Goal: Task Accomplishment & Management: Manage account settings

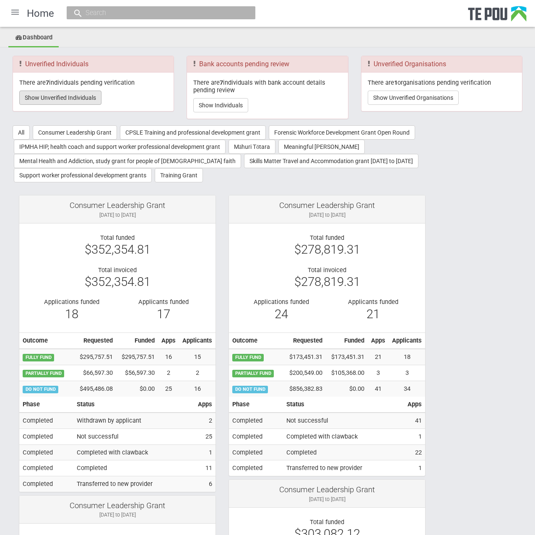
click at [61, 96] on button "Show Unverified Individuals" at bounding box center [60, 97] width 82 height 14
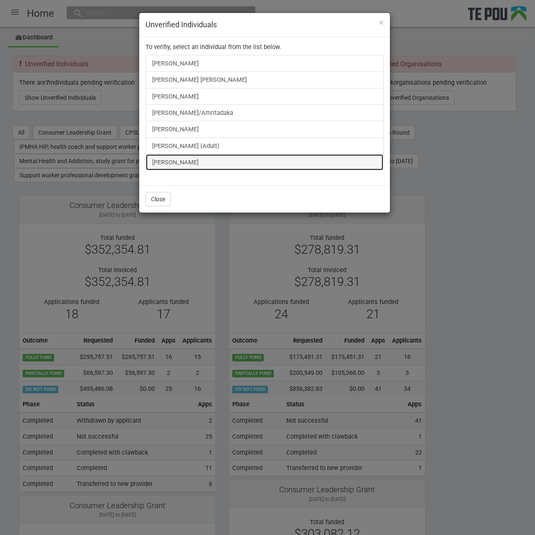
click at [184, 160] on link "[PERSON_NAME]" at bounding box center [264, 162] width 238 height 17
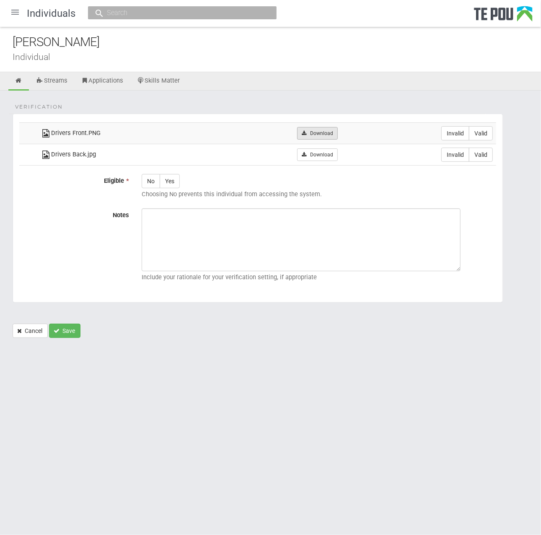
click at [331, 128] on link "Download" at bounding box center [317, 133] width 41 height 13
click at [324, 152] on link "Download" at bounding box center [317, 154] width 41 height 13
click at [486, 137] on label "Valid" at bounding box center [481, 133] width 24 height 14
radio input "true"
click at [486, 157] on label "Valid" at bounding box center [481, 154] width 24 height 14
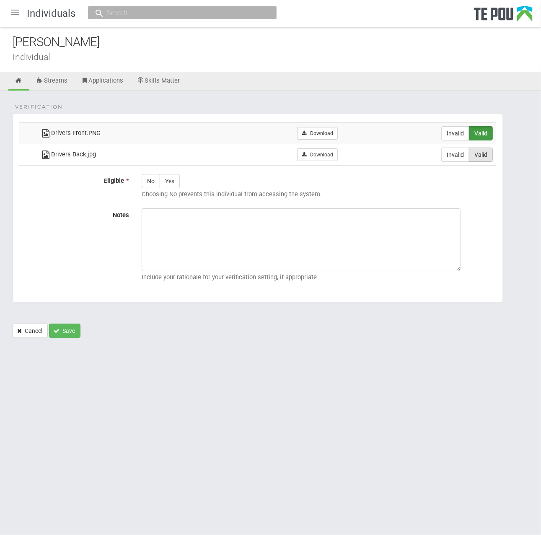
radio input "true"
click at [174, 184] on label "Yes" at bounding box center [170, 181] width 20 height 14
radio input "true"
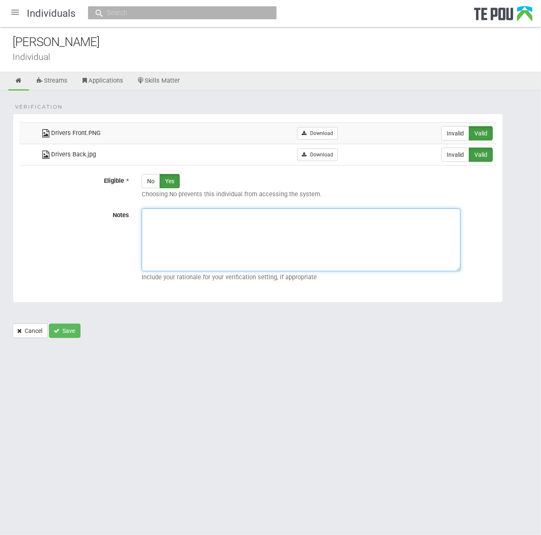
click at [208, 236] on textarea "Notes" at bounding box center [301, 239] width 319 height 63
click at [187, 216] on textarea "Notes" at bounding box center [301, 239] width 319 height 63
paste textarea "Verified by Melody @ [DATE]"
type textarea "Verified by Melody @ [DATE]"
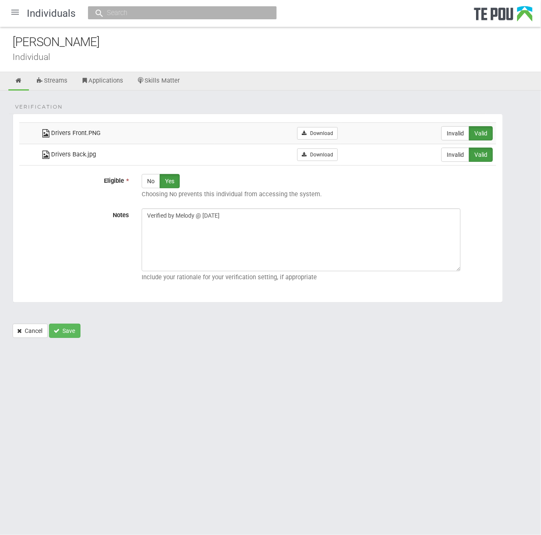
click at [163, 302] on form "Verification Drivers Front.PNG Download Invalid Valid Drivers Back.jpg" at bounding box center [271, 226] width 516 height 224
click at [57, 334] on button "Save" at bounding box center [64, 330] width 31 height 14
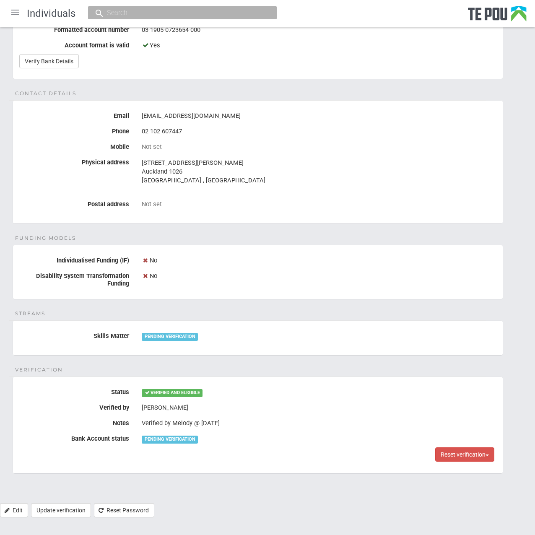
scroll to position [265, 0]
click at [247, 305] on div "Personal details Name George Cryer Date of birth 13 Jul 1998 Occupation Not set…" at bounding box center [267, 164] width 535 height 677
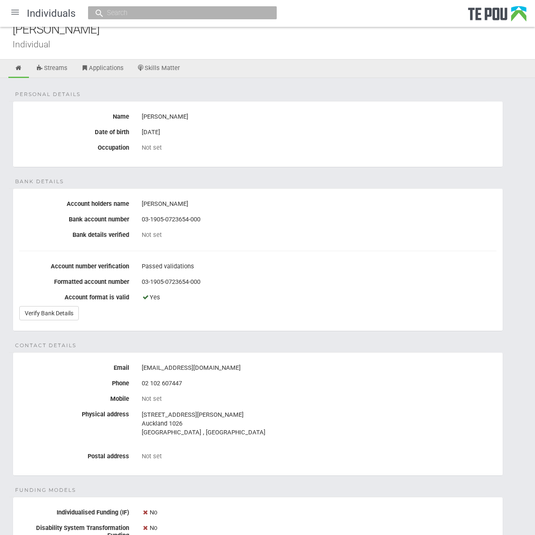
scroll to position [0, 0]
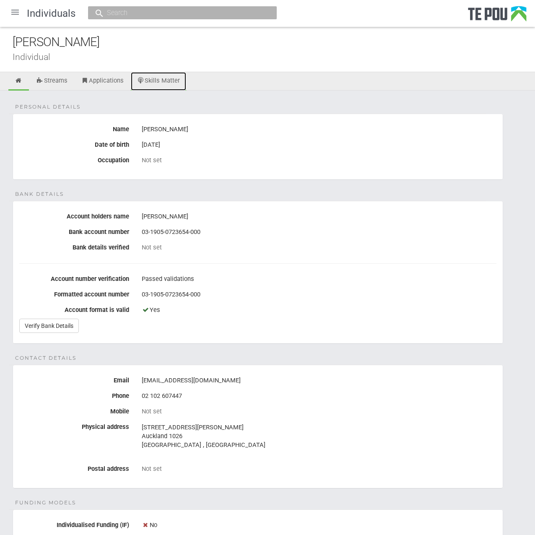
click at [173, 78] on link "Skills Matter" at bounding box center [159, 81] width 56 height 18
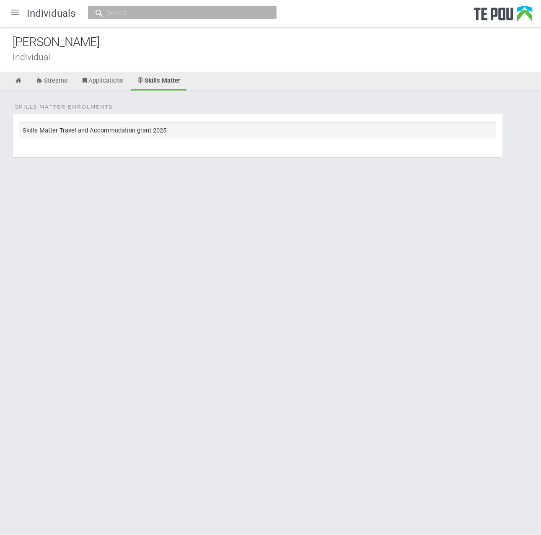
click at [142, 134] on td "Skills Matter Travel and Accommodation grant 2025" at bounding box center [257, 130] width 477 height 16
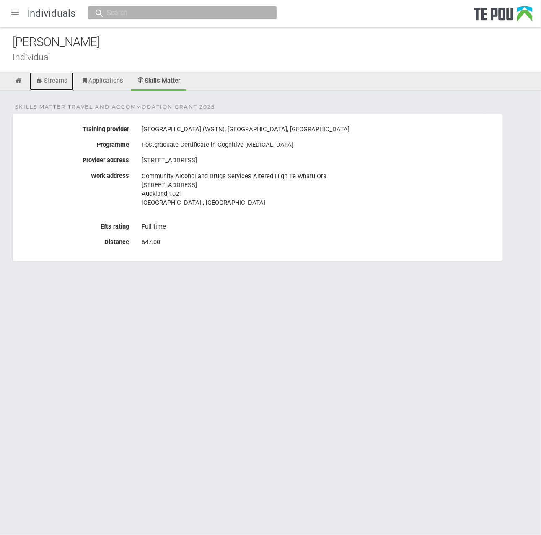
click at [66, 80] on link "Streams" at bounding box center [52, 81] width 44 height 18
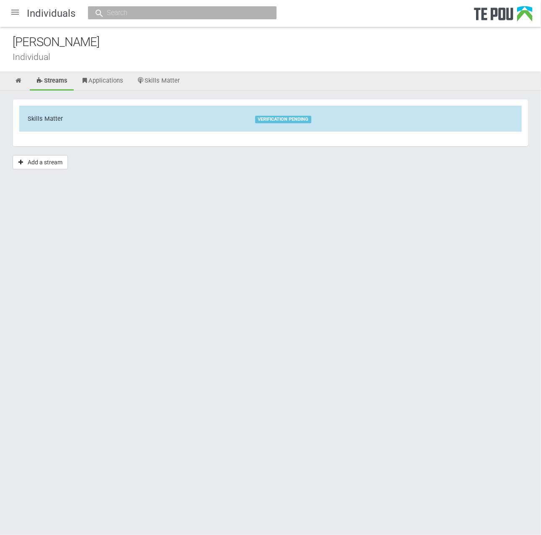
click at [210, 122] on td "Skills Matter" at bounding box center [132, 119] width 227 height 26
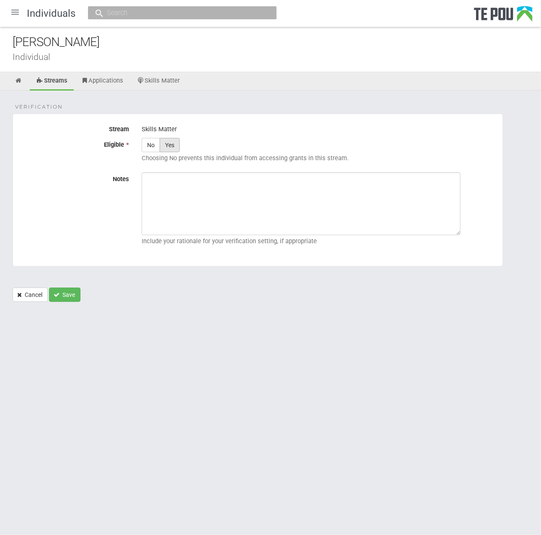
click at [164, 144] on label "Yes" at bounding box center [170, 145] width 20 height 14
radio input "true"
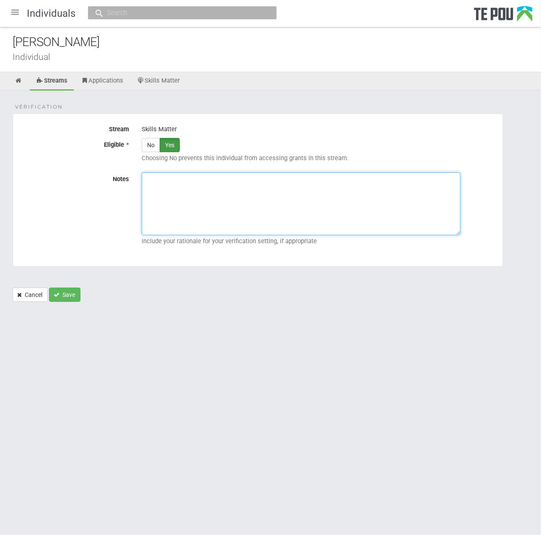
click at [173, 181] on textarea "Notes" at bounding box center [301, 203] width 319 height 63
paste textarea "Verified by Melody @ [DATE]"
type textarea "Verified by Melody @ [DATE]"
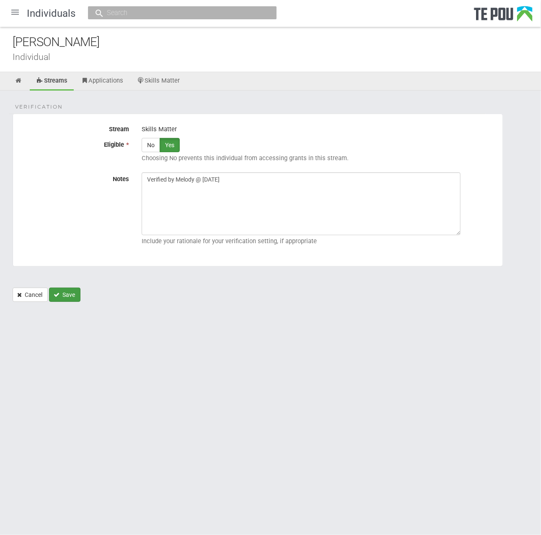
click at [67, 287] on button "Save" at bounding box center [64, 294] width 31 height 14
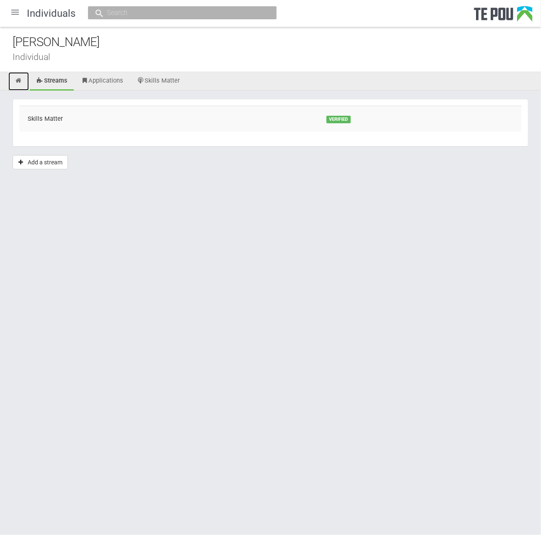
click at [20, 85] on link at bounding box center [18, 81] width 21 height 18
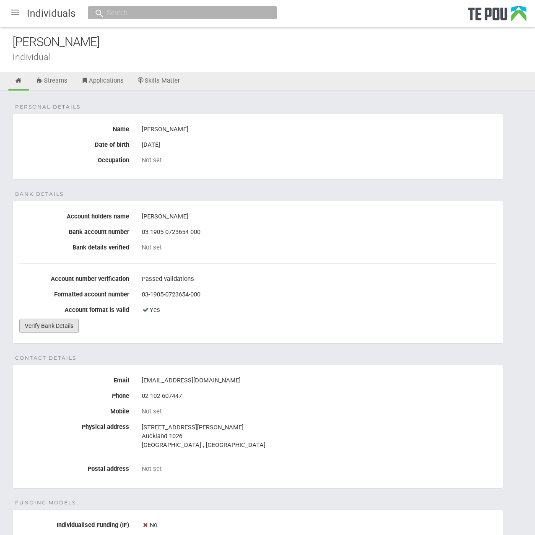
click at [70, 320] on link "Verify Bank Details" at bounding box center [48, 325] width 59 height 14
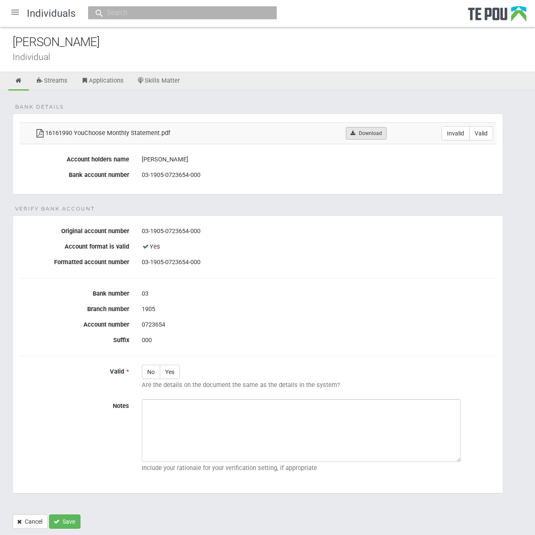
click at [377, 135] on link "Download" at bounding box center [366, 133] width 41 height 13
click at [480, 135] on label "Valid" at bounding box center [481, 133] width 24 height 14
radio input "true"
click at [176, 367] on label "Yes" at bounding box center [170, 371] width 20 height 14
radio input "true"
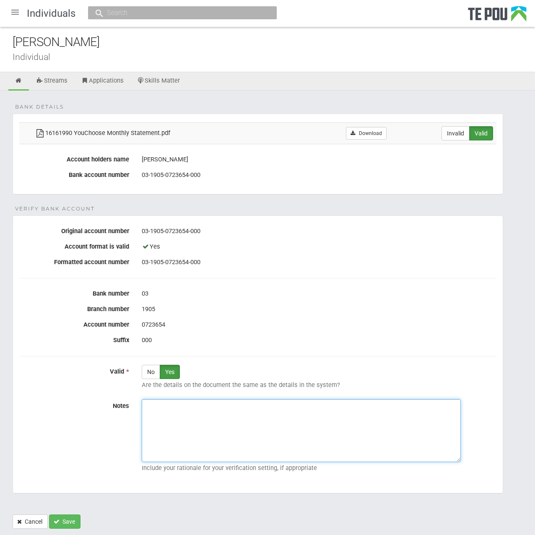
drag, startPoint x: 176, startPoint y: 370, endPoint x: 185, endPoint y: 406, distance: 37.6
click at [185, 406] on textarea "Notes" at bounding box center [301, 430] width 319 height 63
paste textarea "Verified by Melody @ 22/9/2025"
type textarea "Verified by Melody @ 22/9/2025"
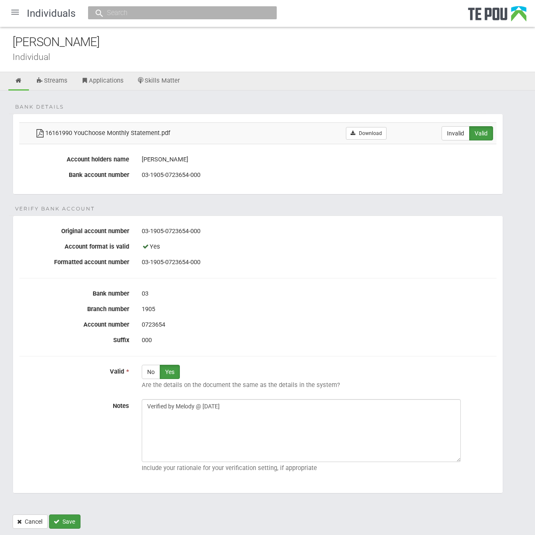
click at [62, 518] on button "Save" at bounding box center [64, 521] width 31 height 14
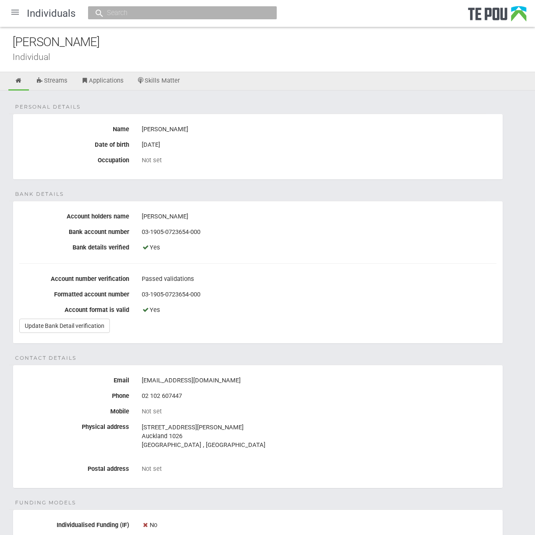
click at [18, 15] on div at bounding box center [15, 12] width 20 height 20
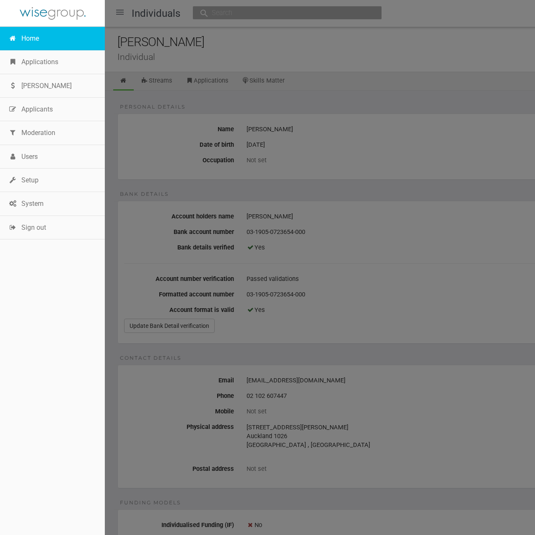
click at [34, 34] on link "Home" at bounding box center [52, 38] width 105 height 23
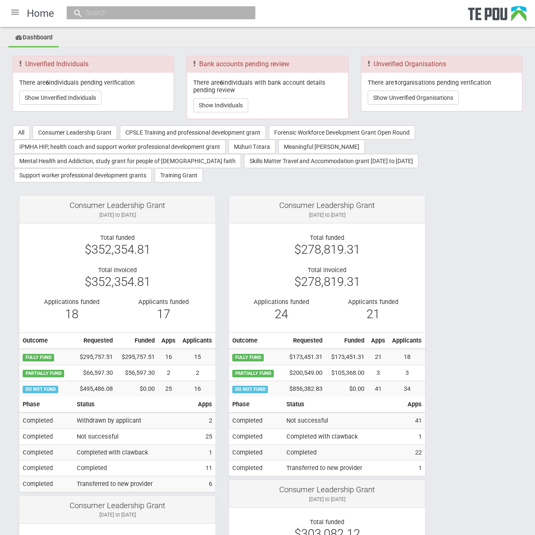
click at [76, 96] on button "Show Unverified Individuals" at bounding box center [60, 97] width 82 height 14
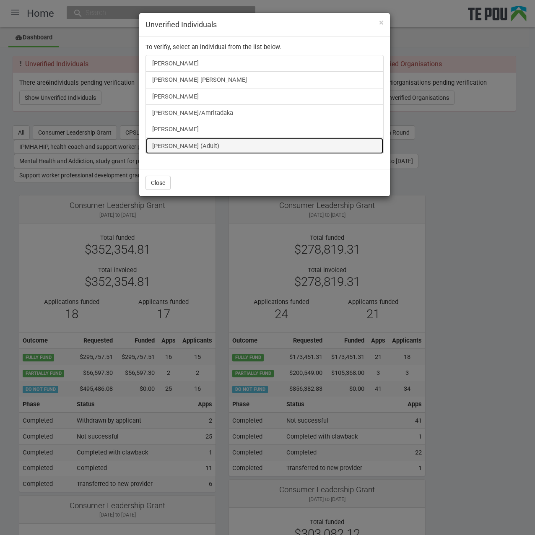
click at [171, 147] on link "[PERSON_NAME] (Adult)" at bounding box center [264, 145] width 238 height 17
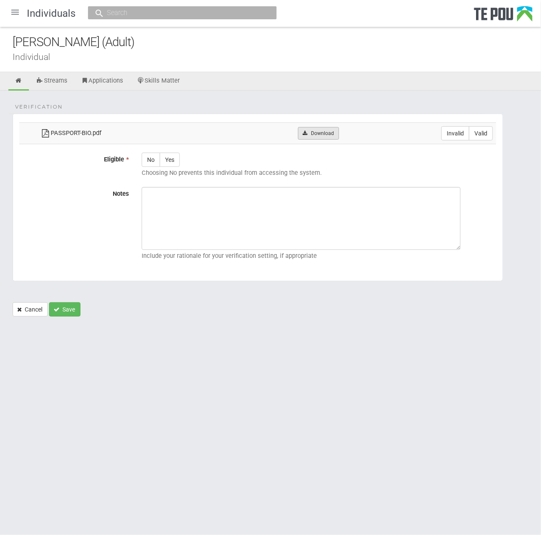
click at [322, 138] on link "Download" at bounding box center [318, 133] width 41 height 13
click at [305, 98] on div "Verification PASSPORT-BIO.pdf Download Invalid Valid Eligible * No Yes Choosing…" at bounding box center [270, 207] width 541 height 234
click at [203, 62] on div "Desmond (Adult) Individual" at bounding box center [270, 49] width 541 height 45
click at [90, 50] on div "[PERSON_NAME] (Adult)" at bounding box center [277, 42] width 528 height 18
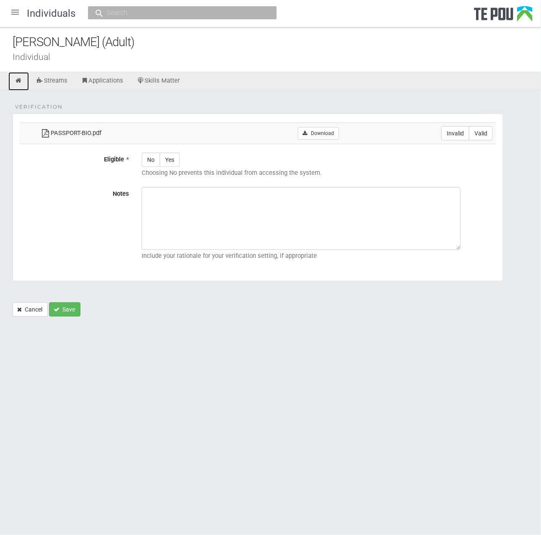
click at [15, 82] on icon at bounding box center [19, 81] width 8 height 6
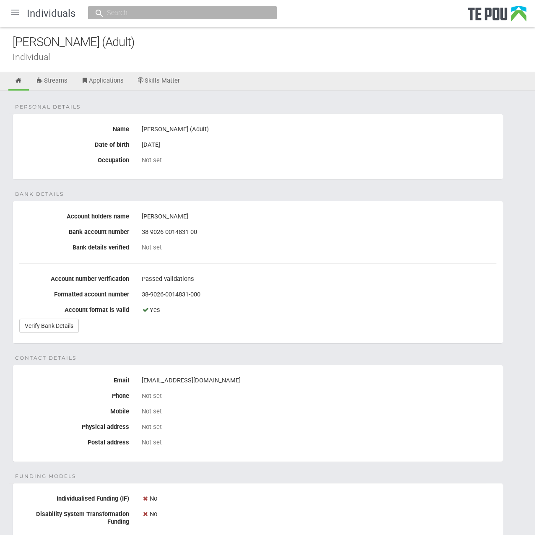
click at [222, 163] on div "Not set" at bounding box center [319, 160] width 354 height 14
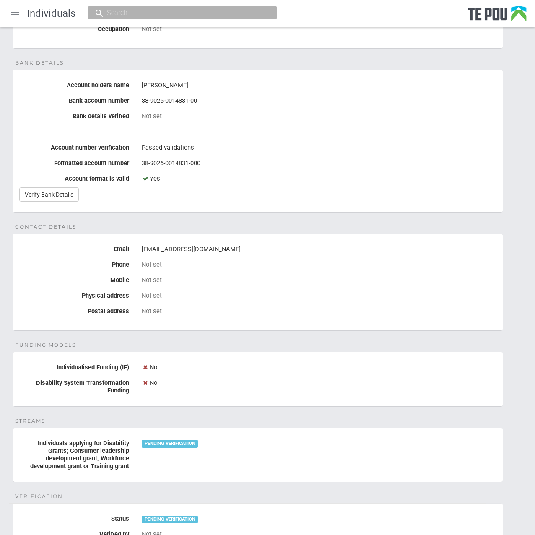
scroll to position [209, 0]
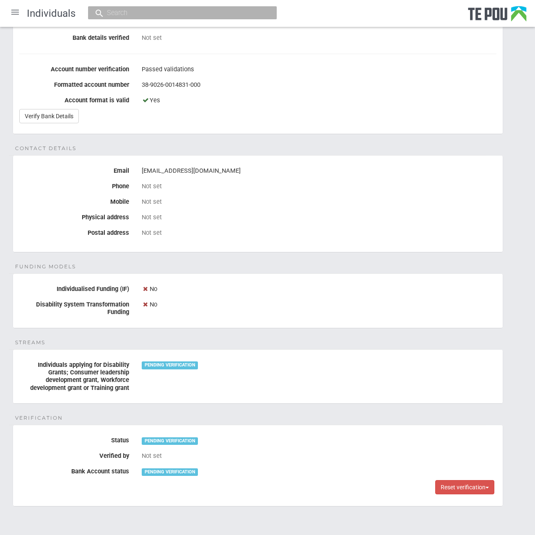
click at [515, 410] on div "Personal details Name Desmond (Adult) Date of birth 3 May 1998 Occupation Not s…" at bounding box center [267, 208] width 535 height 654
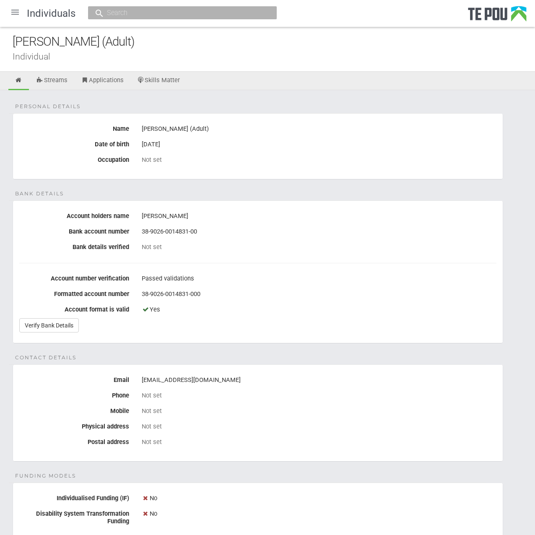
scroll to position [0, 0]
click at [187, 53] on div "Individual" at bounding box center [274, 56] width 522 height 9
click at [195, 40] on div "[PERSON_NAME] (Adult)" at bounding box center [274, 42] width 522 height 18
click at [193, 49] on div "[PERSON_NAME] (Adult)" at bounding box center [274, 42] width 522 height 18
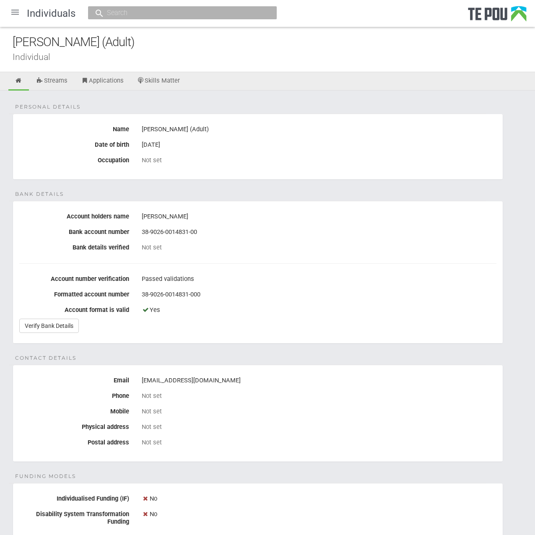
click at [193, 49] on div "[PERSON_NAME] (Adult)" at bounding box center [274, 42] width 522 height 18
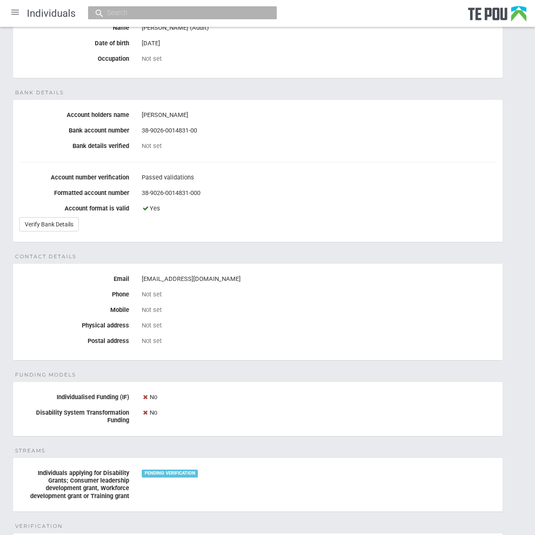
scroll to position [75, 0]
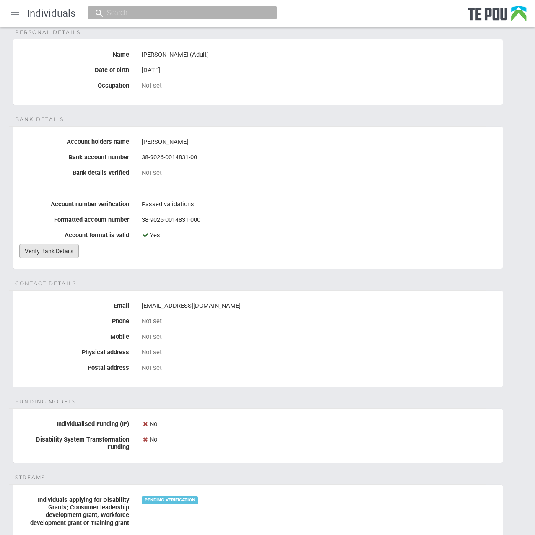
click at [65, 250] on link "Verify Bank Details" at bounding box center [48, 251] width 59 height 14
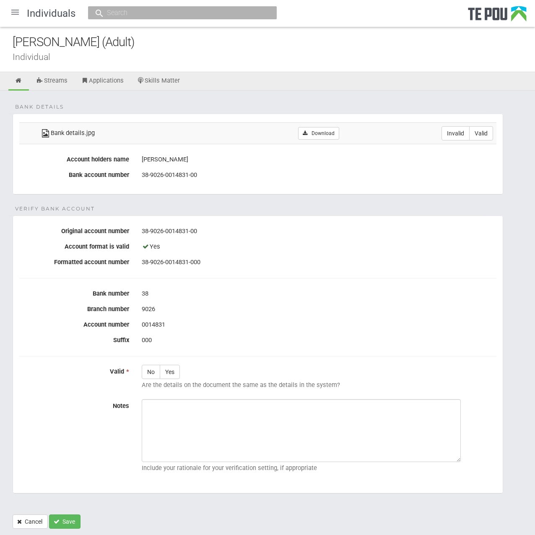
click at [249, 200] on form "Bank details Bank details.jpg Download Invalid Valid Account holders name [PERS…" at bounding box center [267, 321] width 509 height 415
click at [331, 136] on link "Download" at bounding box center [318, 133] width 41 height 13
click at [442, 190] on fieldset "Bank details Bank details.jpg Download Invalid Valid Account holders name Desmo…" at bounding box center [258, 154] width 490 height 81
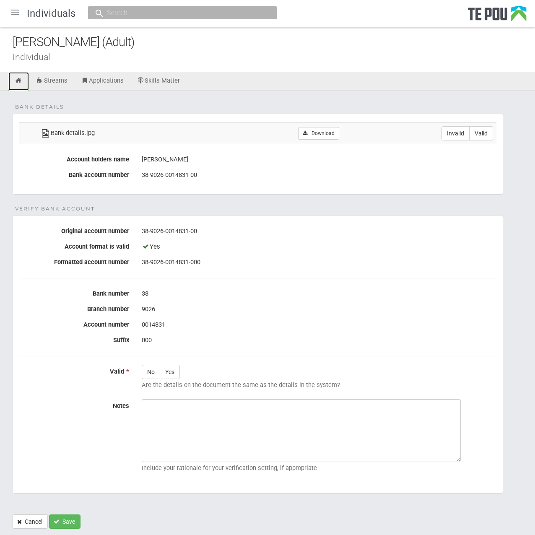
click at [20, 82] on icon at bounding box center [19, 81] width 8 height 6
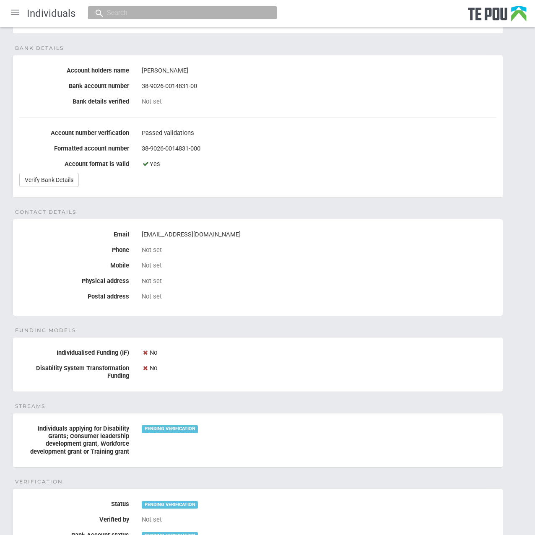
scroll to position [168, 0]
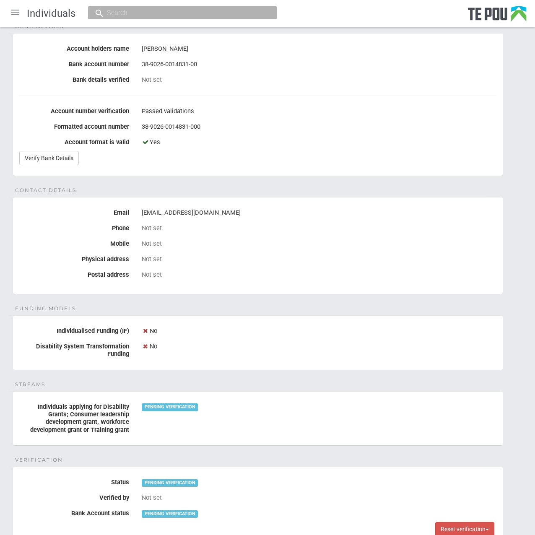
click at [164, 403] on div "PENDING VERIFICATION" at bounding box center [170, 407] width 56 height 8
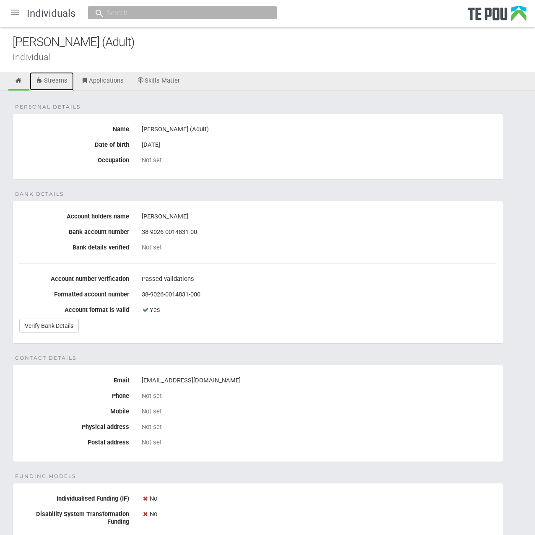
click at [54, 83] on link "Streams" at bounding box center [52, 81] width 44 height 18
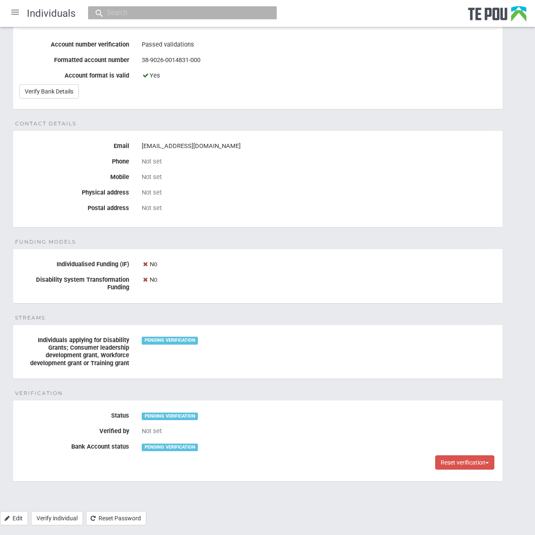
scroll to position [242, 0]
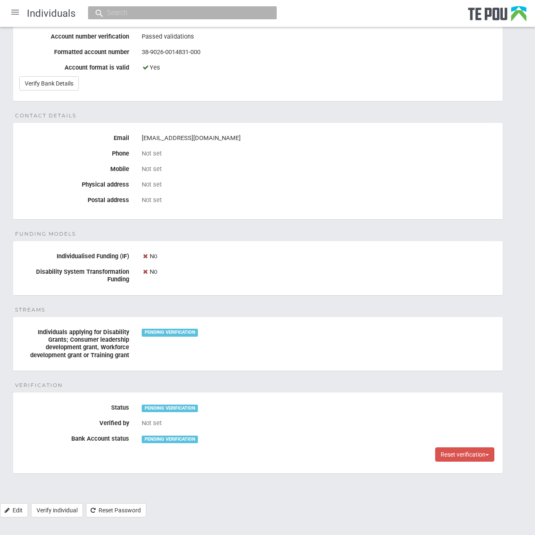
click at [357, 384] on div "Personal details Name Desmond (Adult) Date of birth 3 May 1998 Occupation Not s…" at bounding box center [267, 175] width 535 height 654
click at [170, 382] on div "Personal details Name Desmond (Adult) Date of birth 3 May 1998 Occupation Not s…" at bounding box center [267, 175] width 535 height 654
click at [194, 373] on div "Personal details Name Desmond (Adult) Date of birth 3 May 1998 Occupation Not s…" at bounding box center [267, 175] width 535 height 654
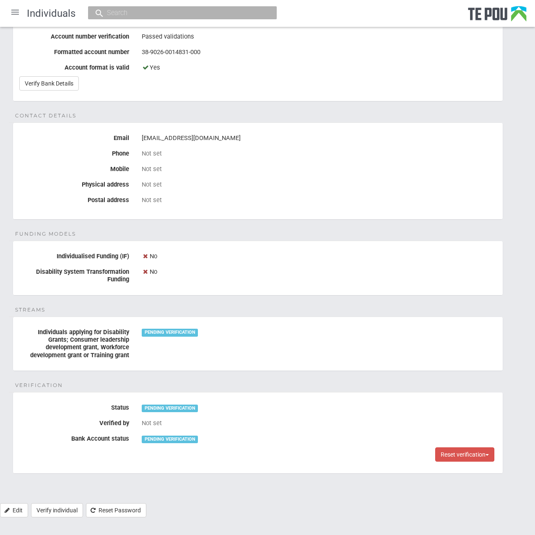
click at [194, 373] on div "Personal details Name Desmond (Adult) Date of birth 3 May 1998 Occupation Not s…" at bounding box center [267, 175] width 535 height 654
click at [28, 438] on label "Bank Account status" at bounding box center [74, 436] width 122 height 10
click at [230, 438] on div "PENDING VERIFICATION" at bounding box center [319, 438] width 354 height 14
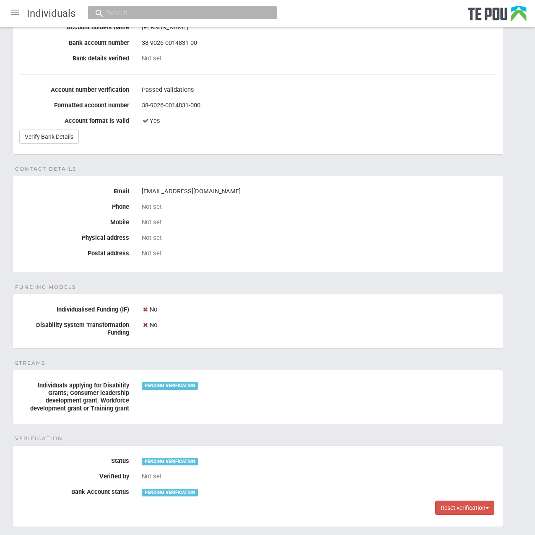
scroll to position [209, 0]
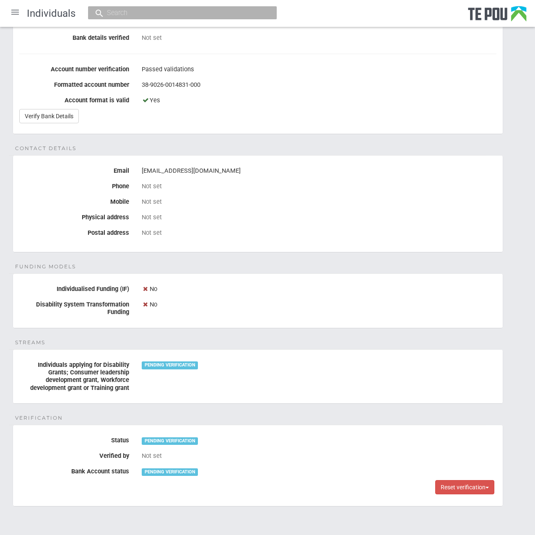
click at [226, 407] on div "Personal details Name Desmond (Adult) Date of birth 3 May 1998 Occupation Not s…" at bounding box center [267, 208] width 535 height 654
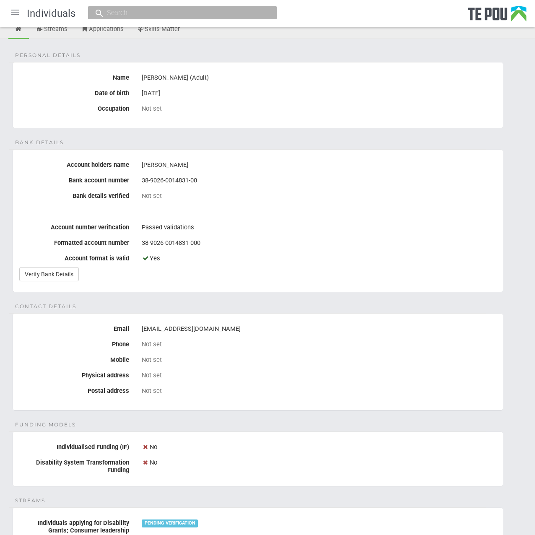
scroll to position [0, 0]
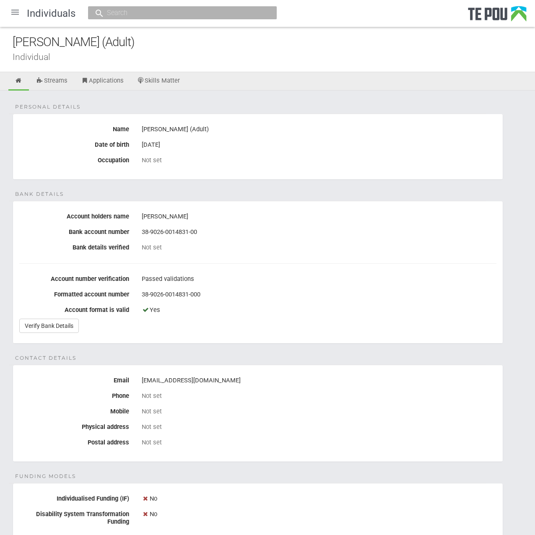
click at [315, 177] on fieldset "Personal details Name Desmond (Adult) Date of birth 3 May 1998 Occupation Not s…" at bounding box center [258, 147] width 490 height 66
click at [349, 359] on div "Personal details Name Desmond (Adult) Date of birth 3 May 1998 Occupation Not s…" at bounding box center [267, 417] width 535 height 654
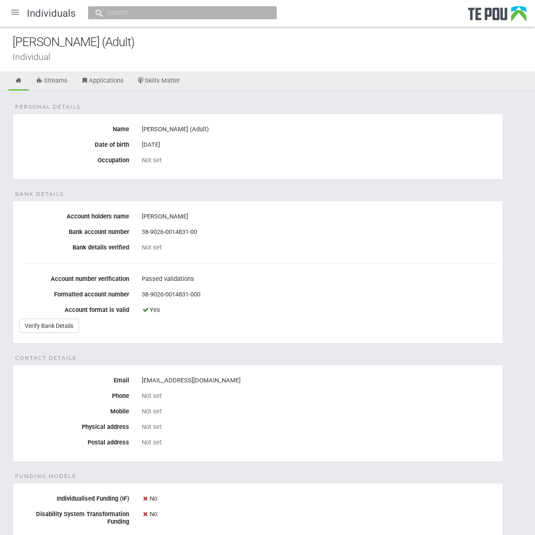
click at [349, 359] on div "Personal details Name Desmond (Adult) Date of birth 3 May 1998 Occupation Not s…" at bounding box center [267, 417] width 535 height 654
click at [186, 214] on div "Desmond Kemeh" at bounding box center [319, 216] width 354 height 14
drag, startPoint x: 204, startPoint y: 377, endPoint x: 140, endPoint y: 379, distance: 64.6
click at [140, 379] on div "dkemeh1@gmail.com" at bounding box center [318, 380] width 367 height 14
copy div "dkemeh1@gmail.com"
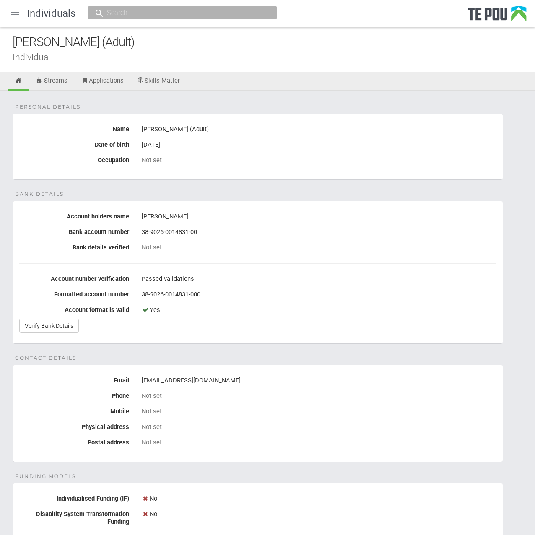
click at [273, 102] on div "Personal details Name Desmond (Adult) Date of birth 3 May 1998 Occupation Not s…" at bounding box center [267, 417] width 535 height 654
click at [186, 82] on link "Skills Matter" at bounding box center [159, 81] width 56 height 18
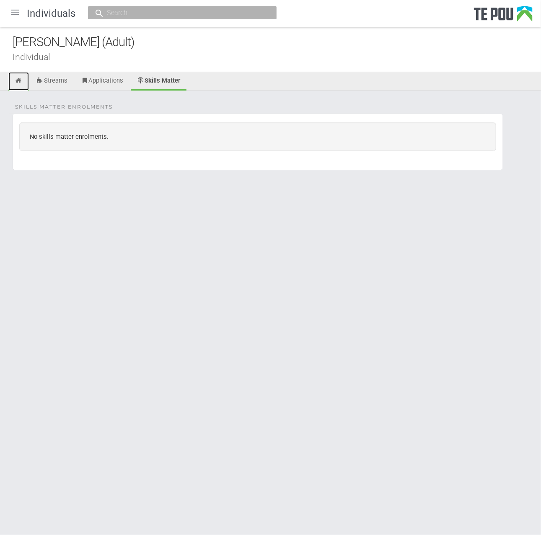
click at [17, 83] on icon at bounding box center [19, 81] width 8 height 6
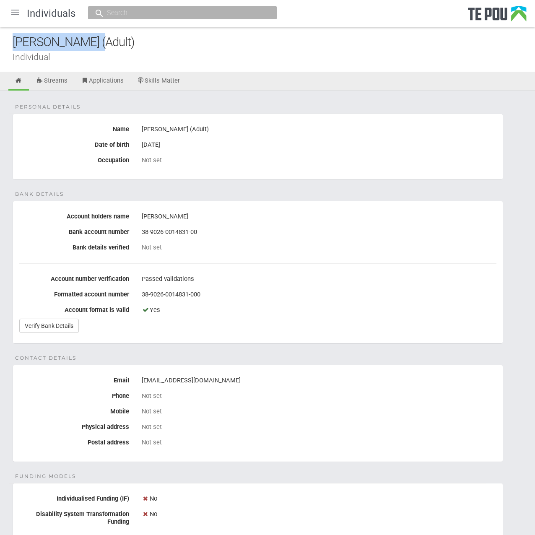
drag, startPoint x: 124, startPoint y: 42, endPoint x: -4, endPoint y: 47, distance: 127.9
click at [0, 47] on html "Home Applications [PERSON_NAME] Applicants Organisations Individuals Moderation…" at bounding box center [267, 390] width 535 height 780
copy div "[PERSON_NAME] (Adult)"
click at [132, 188] on div "Personal details Name [PERSON_NAME] (Adult) Date of birth [DEMOGRAPHIC_DATA] Oc…" at bounding box center [267, 417] width 535 height 654
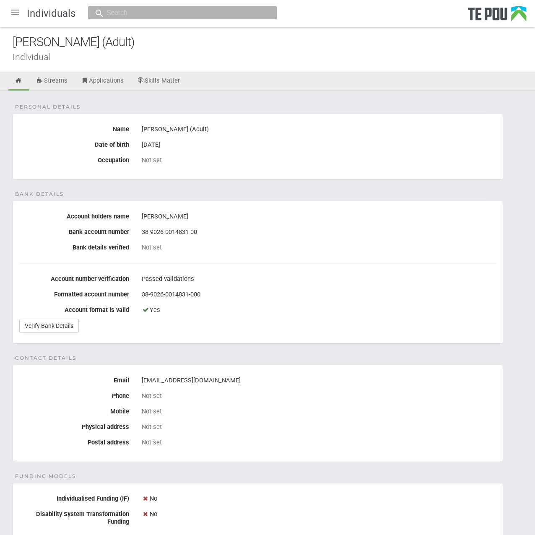
click at [132, 188] on div "Personal details Name [PERSON_NAME] (Adult) Date of birth [DEMOGRAPHIC_DATA] Oc…" at bounding box center [267, 417] width 535 height 654
click at [433, 404] on div "Not set" at bounding box center [319, 411] width 354 height 14
click at [189, 199] on div "Personal details Name [PERSON_NAME] (Adult) Date of birth [DEMOGRAPHIC_DATA] Oc…" at bounding box center [267, 417] width 535 height 654
click at [300, 175] on fieldset "Personal details Name [PERSON_NAME] (Adult) Date of birth [DEMOGRAPHIC_DATA] Oc…" at bounding box center [258, 147] width 490 height 66
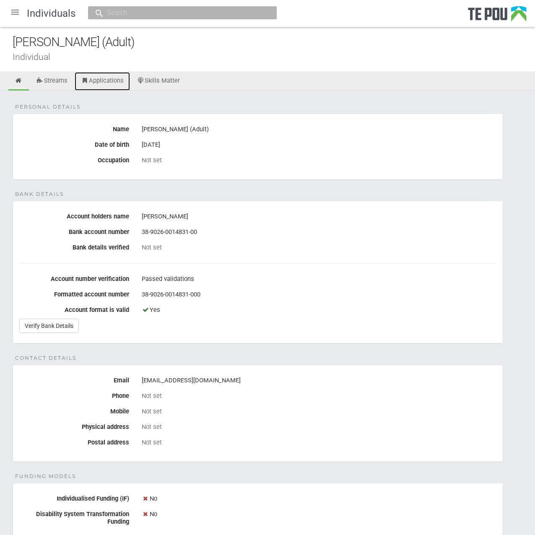
click at [115, 77] on link "Applications" at bounding box center [102, 81] width 55 height 18
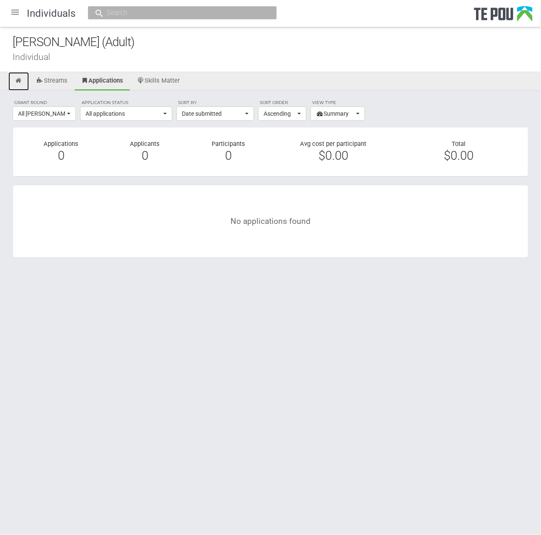
click at [21, 80] on icon at bounding box center [19, 81] width 8 height 6
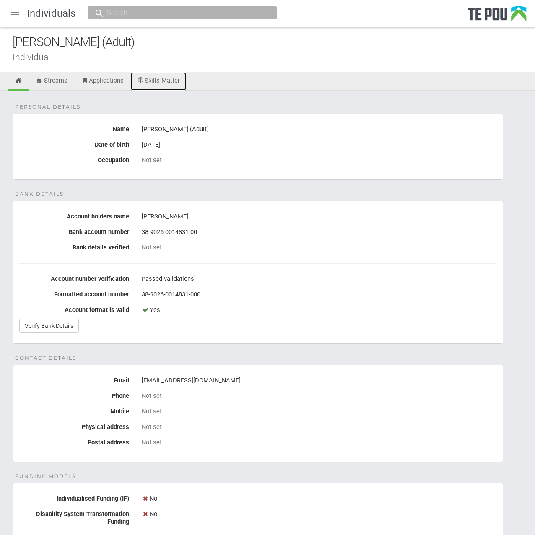
click at [161, 78] on link "Skills Matter" at bounding box center [159, 81] width 56 height 18
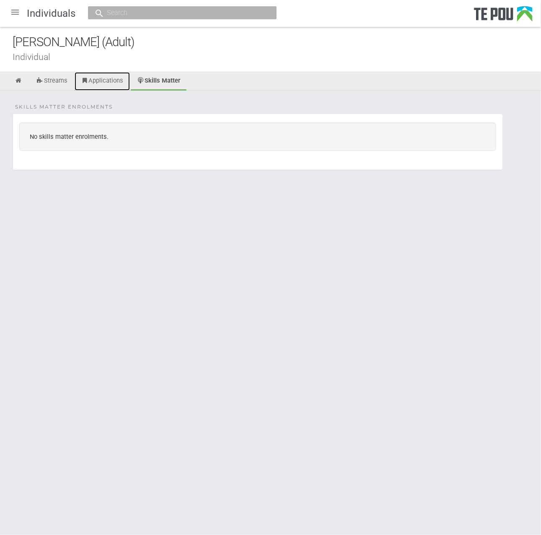
click at [120, 80] on link "Applications" at bounding box center [102, 81] width 55 height 18
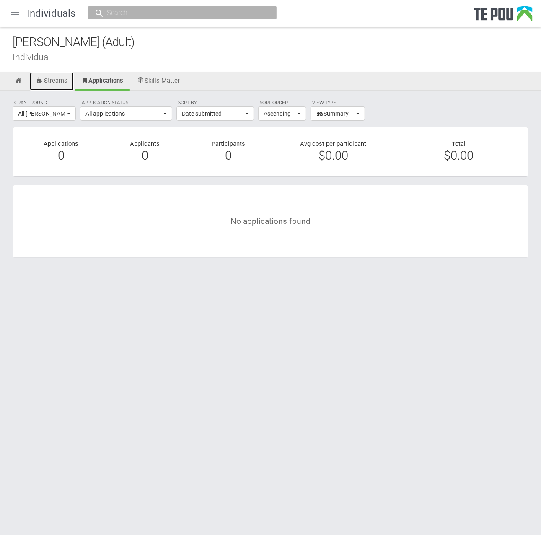
click at [65, 83] on link "Streams" at bounding box center [52, 81] width 44 height 18
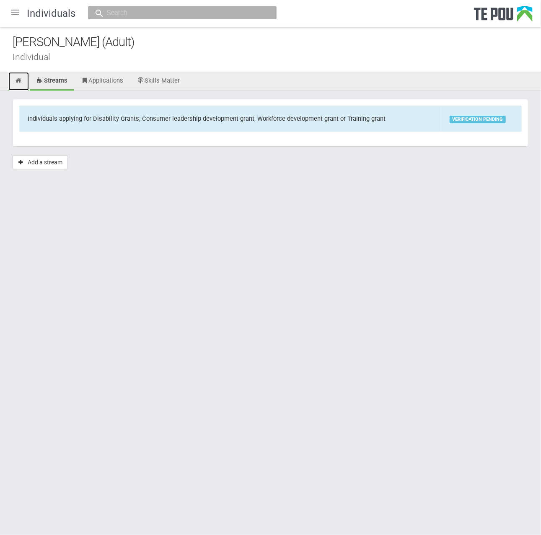
click at [16, 83] on link at bounding box center [18, 81] width 21 height 18
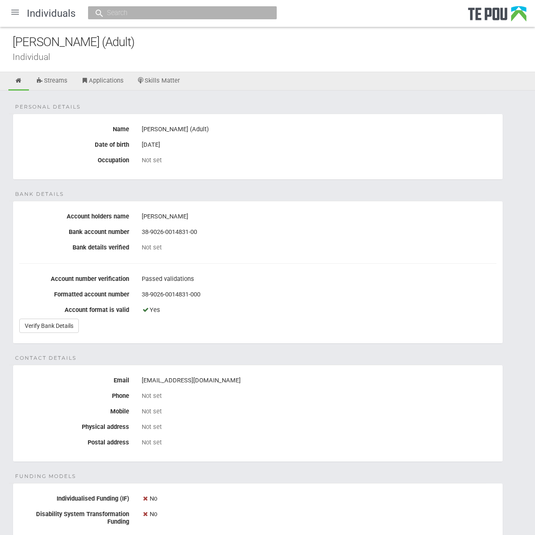
click at [384, 292] on div "38-9026-0014831-000" at bounding box center [319, 294] width 354 height 14
click at [376, 347] on div "Personal details Name Desmond (Adult) Date of birth 3 May 1998 Occupation Not s…" at bounding box center [267, 417] width 535 height 654
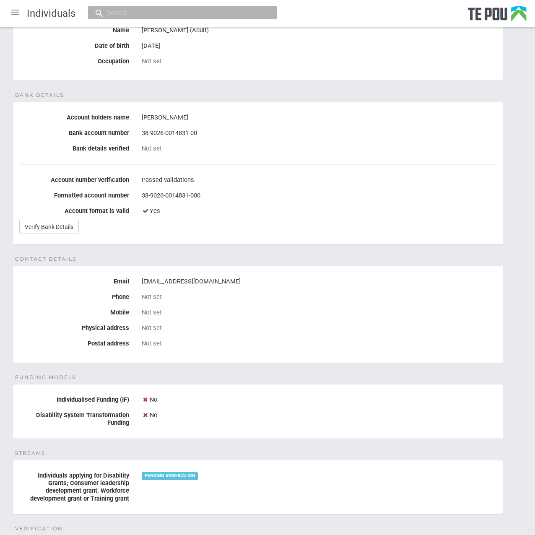
scroll to position [75, 0]
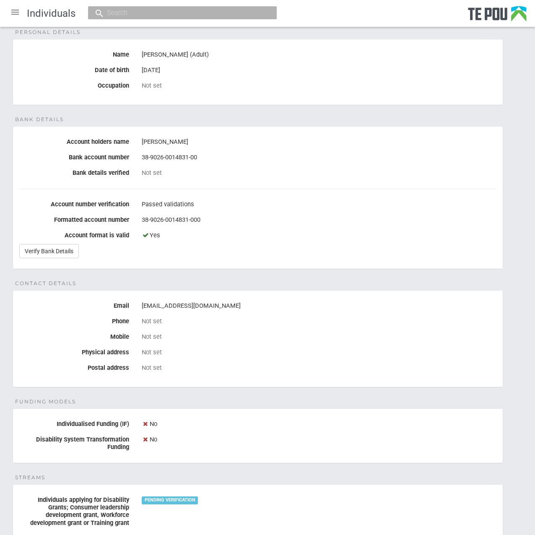
click at [400, 140] on div "[PERSON_NAME]" at bounding box center [319, 142] width 354 height 14
drag, startPoint x: 194, startPoint y: 140, endPoint x: 168, endPoint y: 141, distance: 25.1
click at [168, 141] on div "Desmond Kemeh" at bounding box center [319, 142] width 354 height 14
copy div "Kemeh"
click at [395, 351] on div "Not set" at bounding box center [319, 352] width 354 height 8
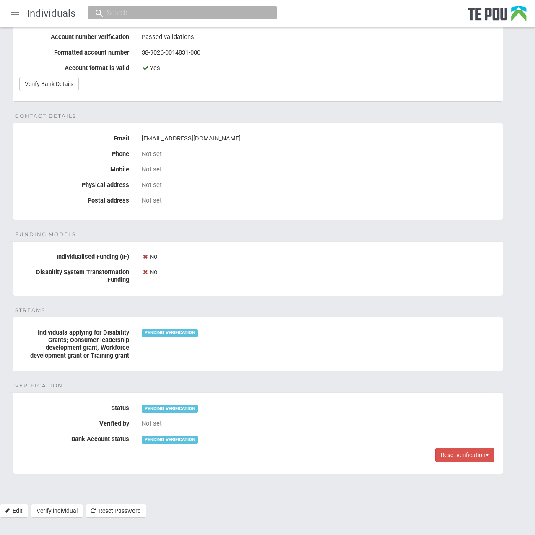
scroll to position [242, 0]
click at [395, 351] on div "Individuals applying for Disability Grants; Consumer leadership development gra…" at bounding box center [257, 342] width 489 height 34
click at [418, 382] on div "Personal details Name Desmond (Adult) Date of birth 3 May 1998 Occupation Not s…" at bounding box center [267, 175] width 535 height 654
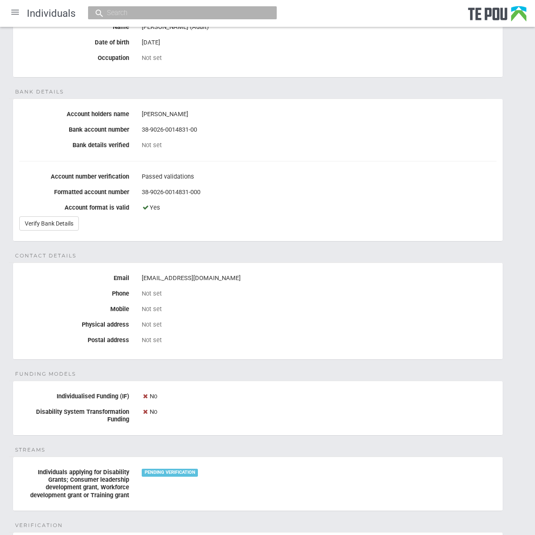
scroll to position [0, 0]
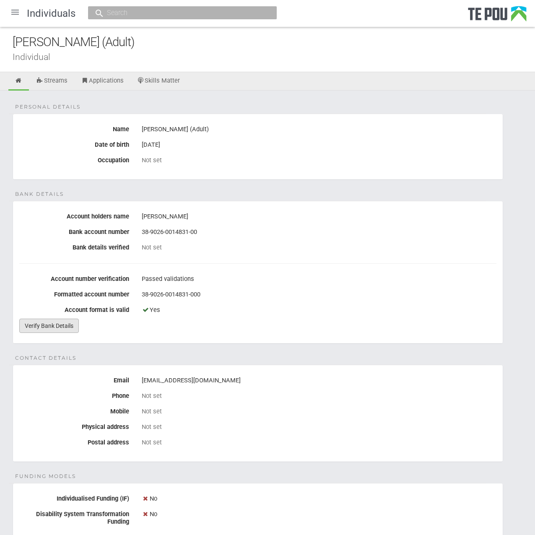
click at [51, 325] on link "Verify Bank Details" at bounding box center [48, 325] width 59 height 14
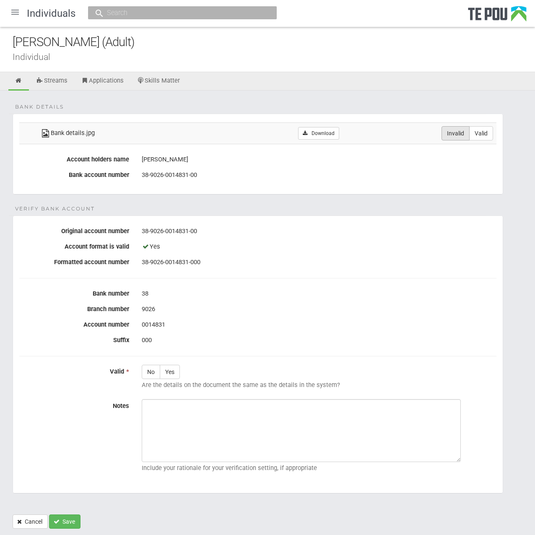
click at [448, 131] on label "Invalid" at bounding box center [455, 133] width 28 height 14
radio input "true"
click at [20, 20] on div at bounding box center [15, 12] width 20 height 20
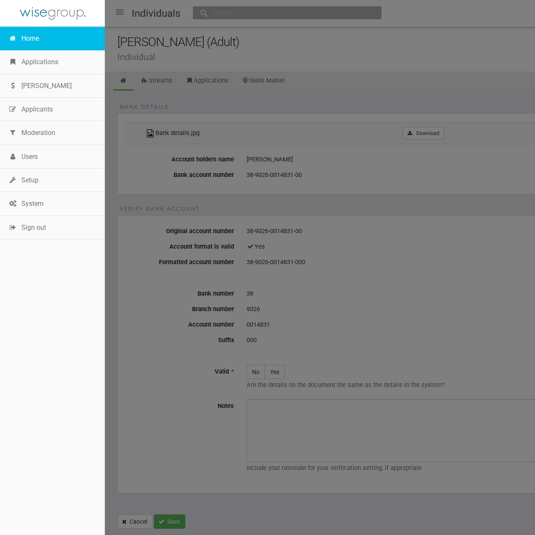
click at [28, 41] on link "Home" at bounding box center [52, 38] width 105 height 23
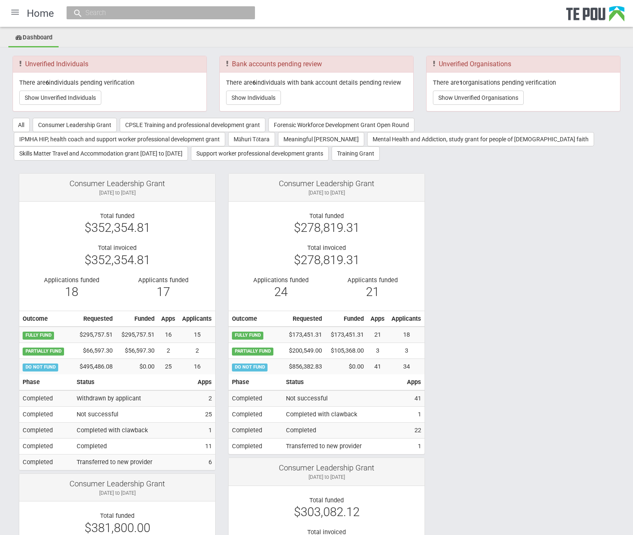
click at [73, 98] on button "Show Unverified Individuals" at bounding box center [60, 97] width 82 height 14
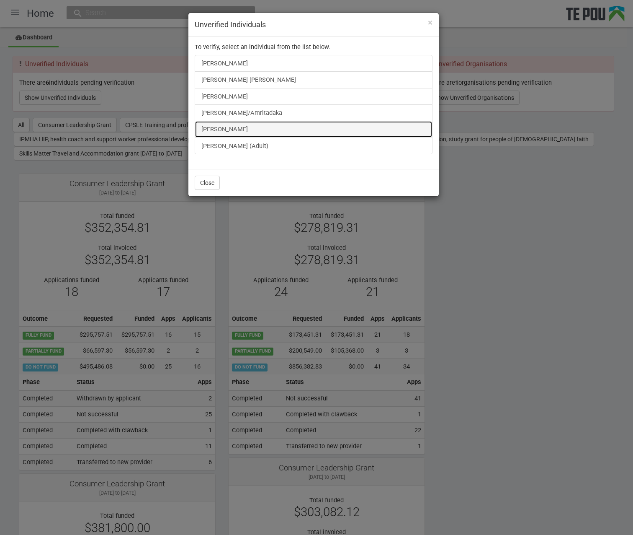
click at [215, 131] on link "[PERSON_NAME]" at bounding box center [314, 129] width 238 height 17
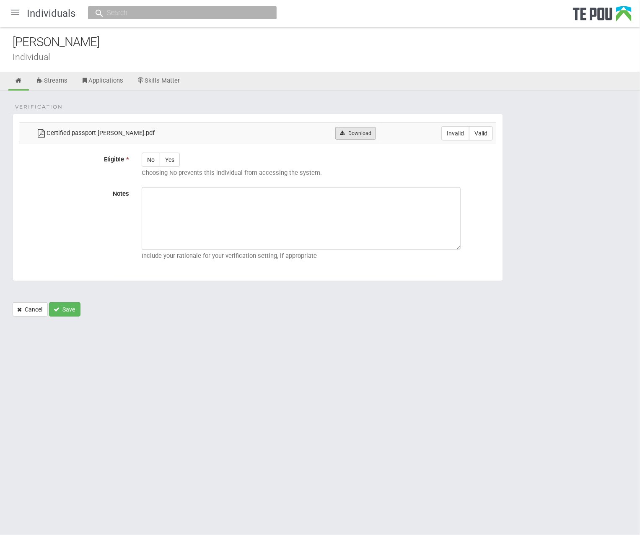
click at [339, 132] on icon at bounding box center [342, 133] width 6 height 5
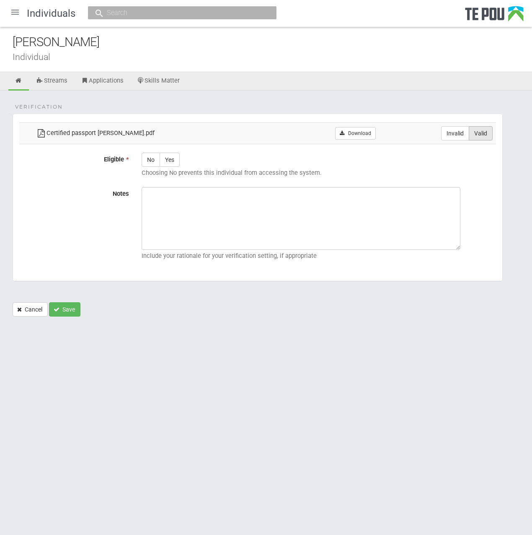
click at [491, 126] on label "Valid" at bounding box center [481, 133] width 24 height 14
radio input "true"
click at [170, 160] on label "Yes" at bounding box center [170, 159] width 20 height 14
radio input "true"
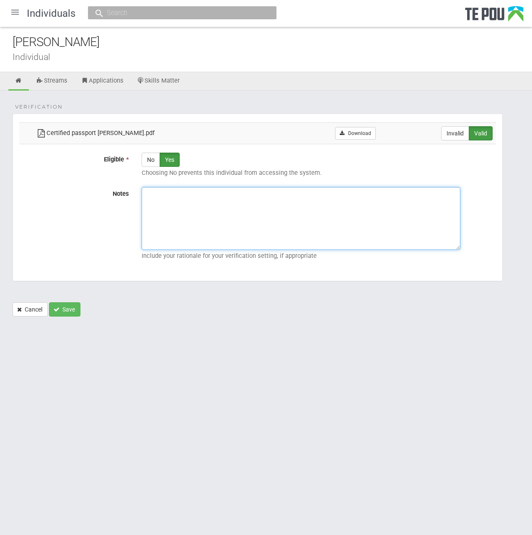
click at [312, 234] on textarea "Notes" at bounding box center [301, 218] width 319 height 63
click at [390, 235] on textarea "Notes" at bounding box center [301, 218] width 319 height 63
paste textarea "Verified by Melody @ [DATE]"
type textarea "Verified by Melody @ [DATE]"
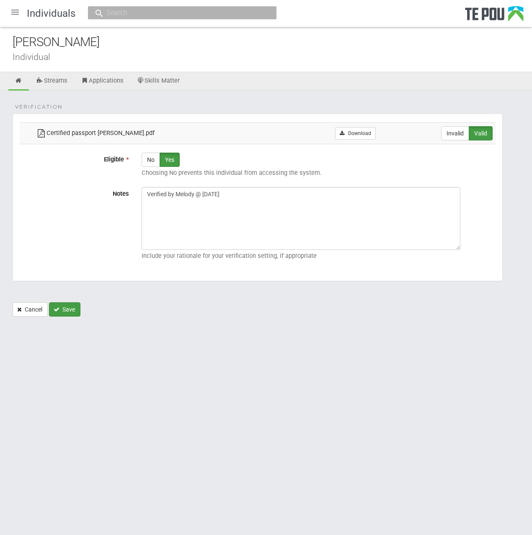
click at [69, 302] on button "Save" at bounding box center [64, 309] width 31 height 14
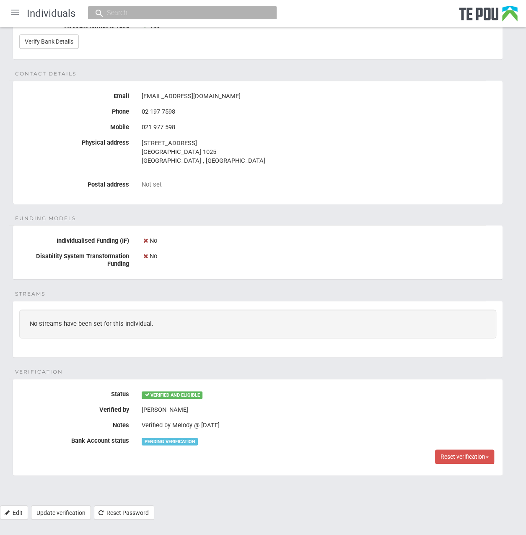
scroll to position [286, 0]
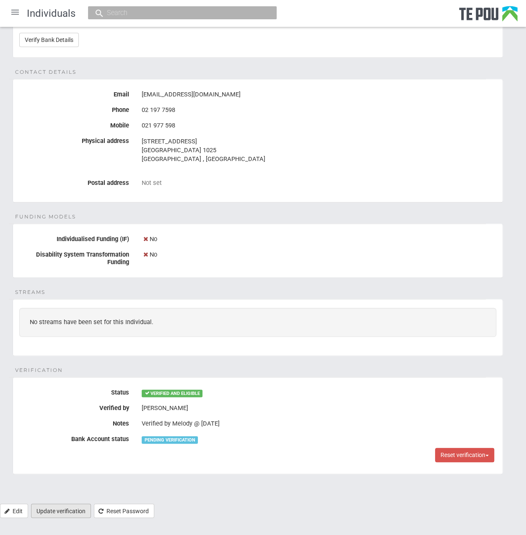
click at [65, 511] on link "Update verification" at bounding box center [61, 510] width 60 height 14
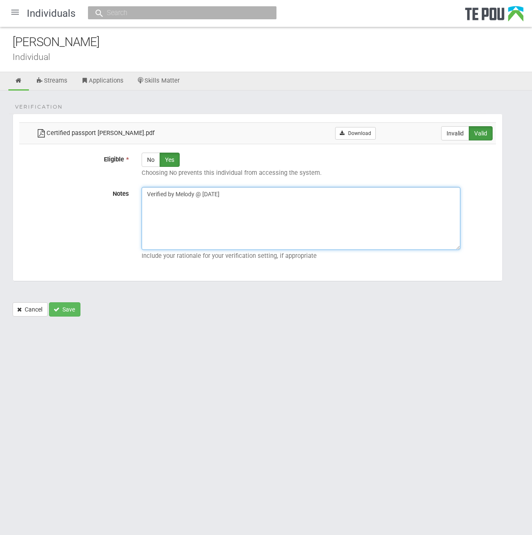
click at [242, 205] on textarea "Verified by Melody @ [DATE]" at bounding box center [301, 218] width 319 height 63
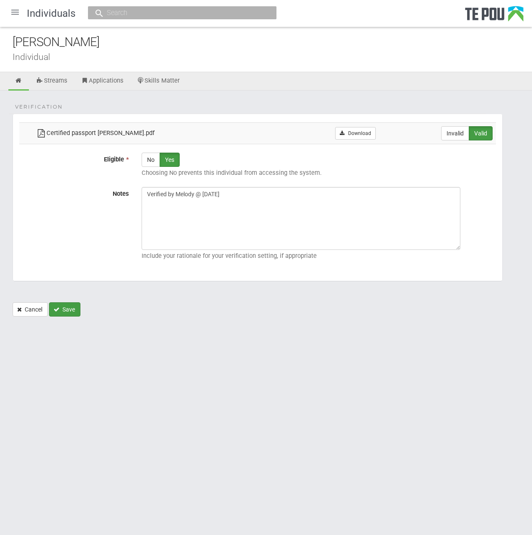
click at [62, 312] on button "Save" at bounding box center [64, 309] width 31 height 14
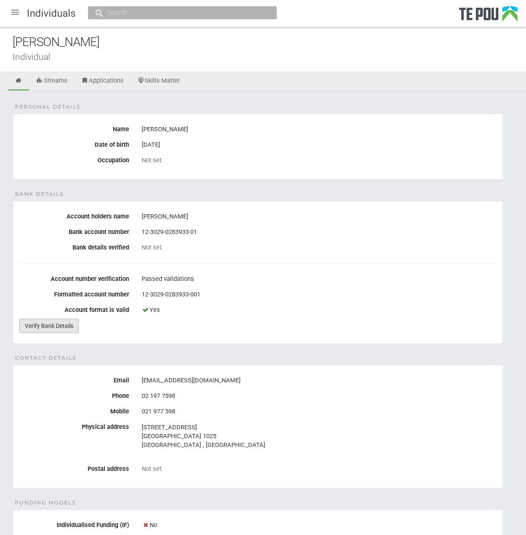
click at [41, 327] on link "Verify Bank Details" at bounding box center [48, 325] width 59 height 14
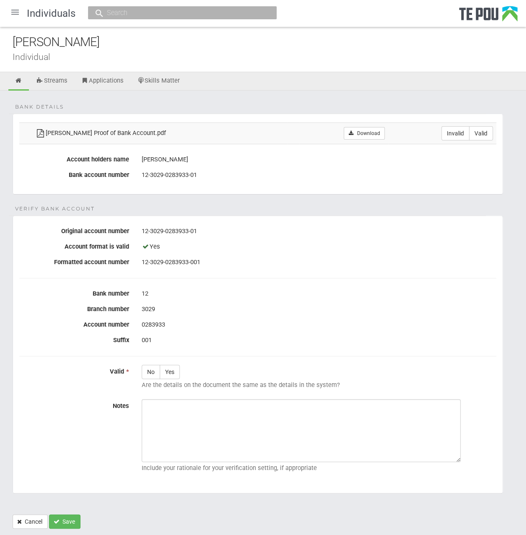
click at [261, 203] on form "Bank details Julia Proof of Bank Account.pdf Download Invalid Valid Account hol…" at bounding box center [263, 321] width 501 height 415
click at [364, 136] on link "Download" at bounding box center [364, 133] width 41 height 13
click at [356, 278] on fieldset "Verify Bank Account Original account number 12-3029-0283933-01 Account format i…" at bounding box center [258, 354] width 490 height 278
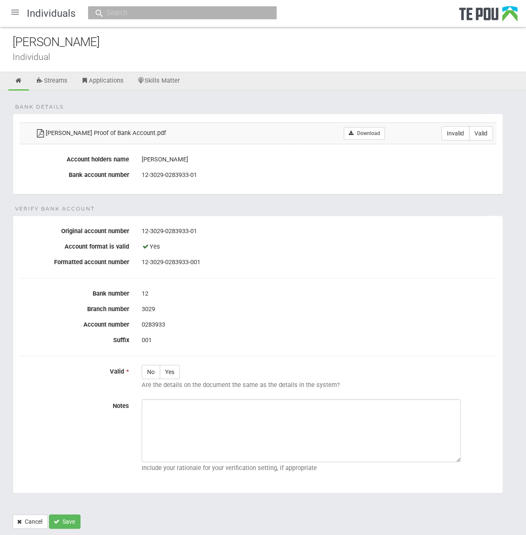
click at [316, 104] on div "Bank details Julia Proof of Bank Account.pdf Download Invalid Valid Account hol…" at bounding box center [263, 313] width 526 height 446
click at [485, 134] on label "Valid" at bounding box center [481, 133] width 24 height 14
radio input "true"
click at [164, 372] on label "Yes" at bounding box center [170, 371] width 20 height 14
radio input "true"
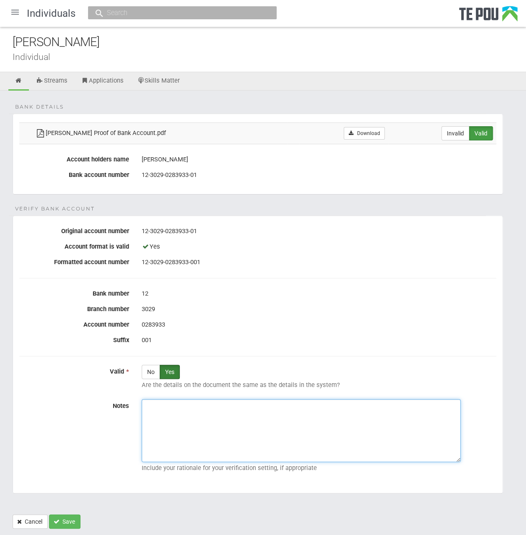
click at [181, 406] on textarea "Notes" at bounding box center [301, 430] width 319 height 63
paste textarea "Verified by Melody @ 22/9/2025"
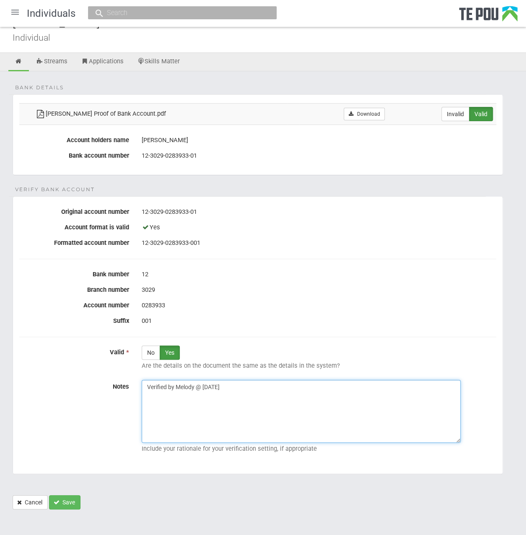
scroll to position [20, 0]
type textarea "Verified by Melody @ 22/9/2025"
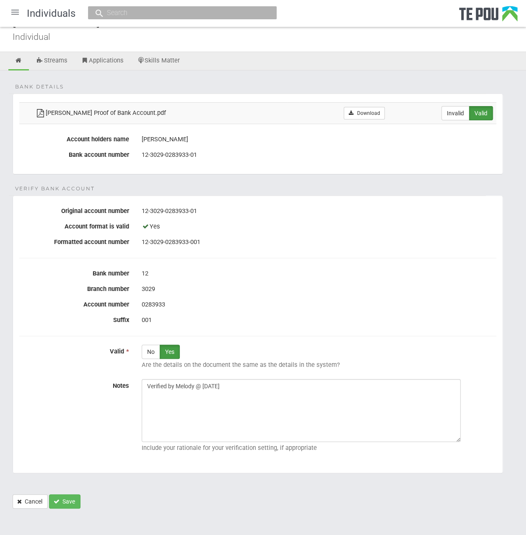
click at [65, 505] on div "Bank details Julia Proof of Bank Account.pdf Download Invalid Valid Account hol…" at bounding box center [263, 293] width 526 height 446
click at [66, 497] on button "Save" at bounding box center [64, 501] width 31 height 14
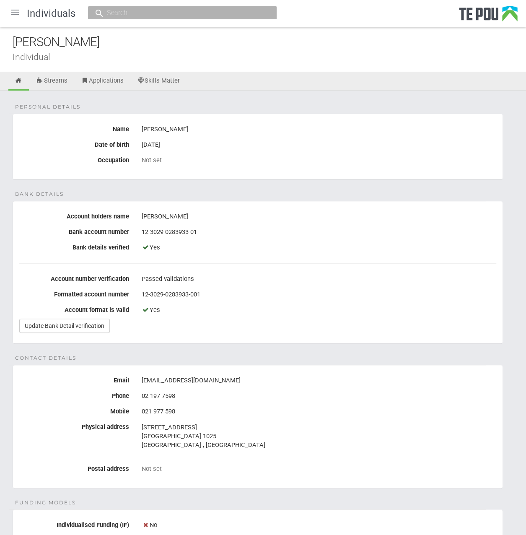
click at [16, 12] on div at bounding box center [15, 12] width 20 height 20
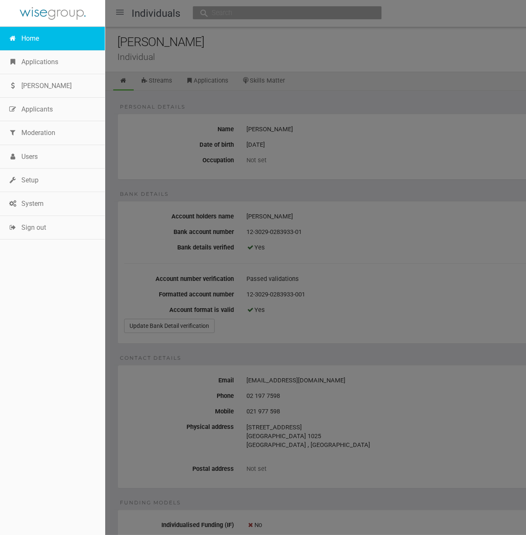
click at [34, 38] on link "Home" at bounding box center [52, 38] width 105 height 23
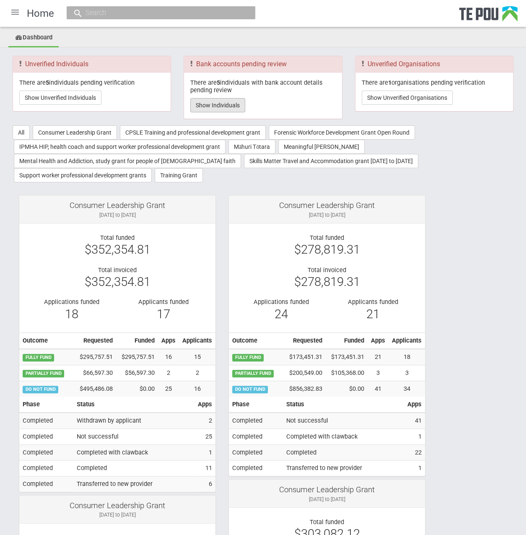
click at [231, 110] on button "Show Individuals" at bounding box center [217, 105] width 55 height 14
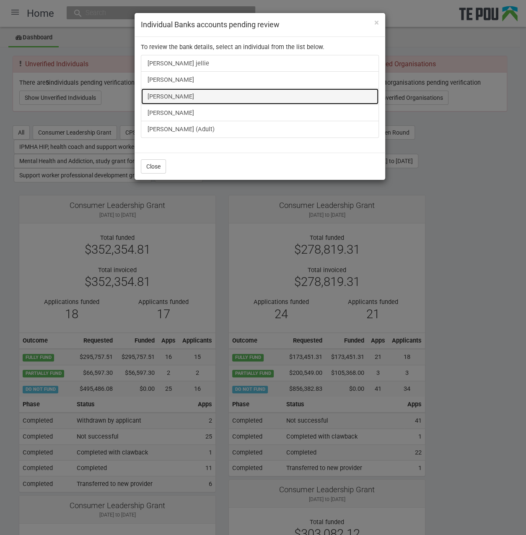
click at [180, 93] on link "Taratoa Smith" at bounding box center [260, 96] width 238 height 17
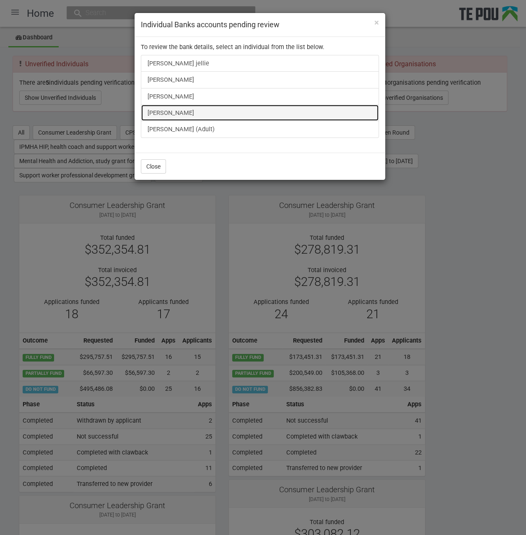
click at [156, 112] on link "Jennifer Allen" at bounding box center [260, 112] width 238 height 17
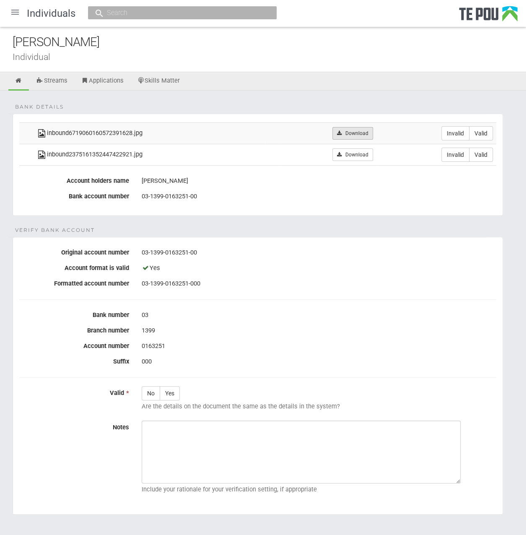
click at [353, 131] on link "Download" at bounding box center [352, 133] width 41 height 13
click at [318, 240] on fieldset "Verify Bank Account Original account number [FINANCIAL_ID] Account format is va…" at bounding box center [258, 376] width 490 height 278
click at [477, 135] on label "Valid" at bounding box center [481, 133] width 24 height 14
radio input "true"
click at [318, 171] on fieldset "Bank details inbound6719060160572391628.jpg Download Invalid Valid inbound23751…" at bounding box center [258, 165] width 490 height 102
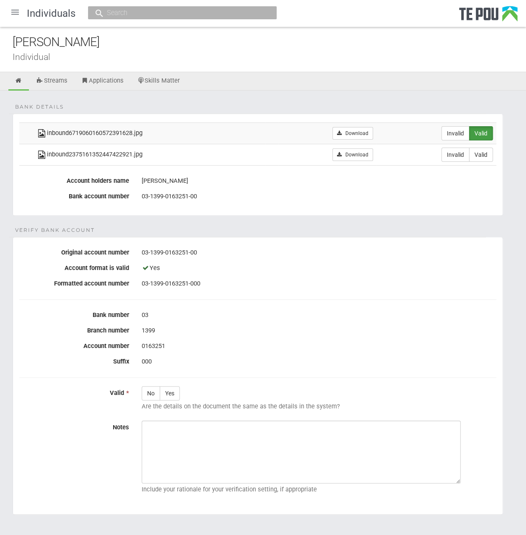
click at [208, 165] on fieldset "Bank details inbound6719060160572391628.jpg Download Invalid Valid inbound23751…" at bounding box center [258, 165] width 490 height 102
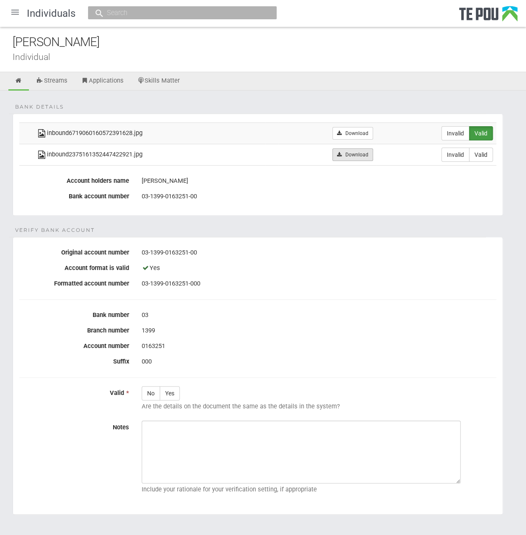
click at [365, 155] on link "Download" at bounding box center [352, 154] width 41 height 13
click at [412, 354] on div "000" at bounding box center [319, 361] width 354 height 14
click at [371, 344] on div "0163251" at bounding box center [319, 346] width 354 height 14
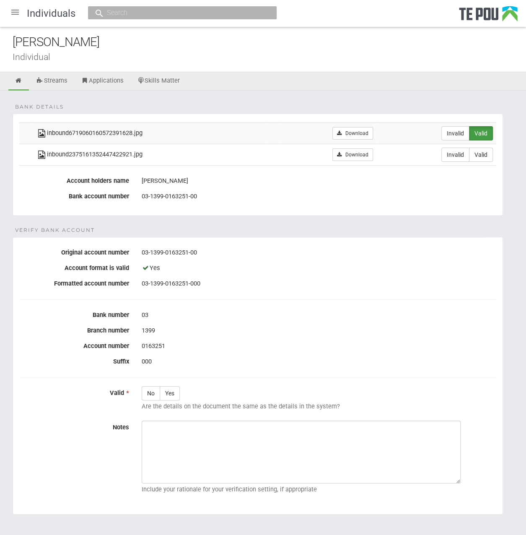
click at [371, 339] on div "0163251" at bounding box center [319, 346] width 354 height 14
click at [360, 291] on fieldset "Verify Bank Account Original account number [FINANCIAL_ID] Account format is va…" at bounding box center [258, 376] width 490 height 278
click at [355, 318] on div "03" at bounding box center [319, 315] width 354 height 14
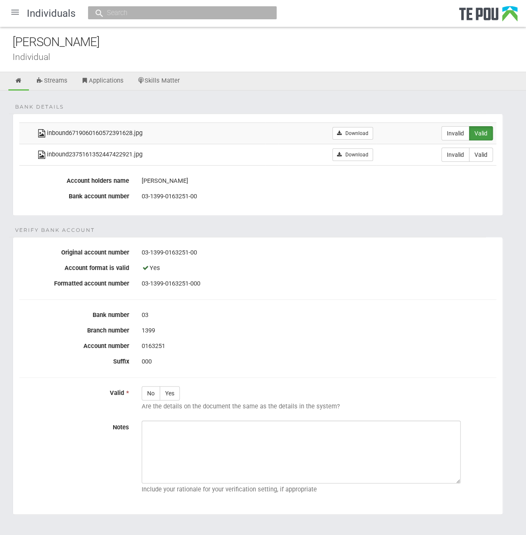
click at [355, 318] on div "03" at bounding box center [319, 315] width 354 height 14
click at [315, 324] on div "1399" at bounding box center [319, 330] width 354 height 14
click at [278, 309] on div "03" at bounding box center [319, 315] width 354 height 14
click at [175, 388] on label "Yes" at bounding box center [170, 393] width 20 height 14
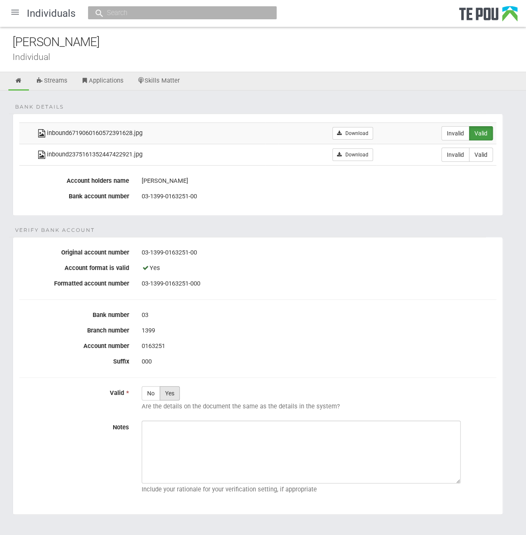
radio input "true"
click at [379, 283] on div "03-1399-0163251-000" at bounding box center [319, 283] width 354 height 14
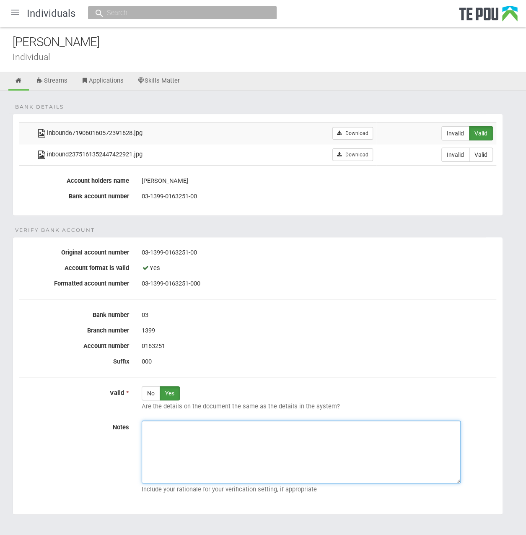
click at [357, 432] on textarea "Notes" at bounding box center [301, 451] width 319 height 63
paste textarea "Verified by Melody @ [DATE]"
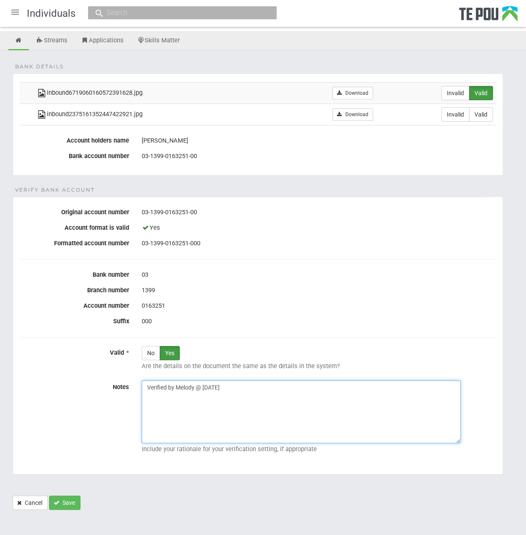
scroll to position [41, 0]
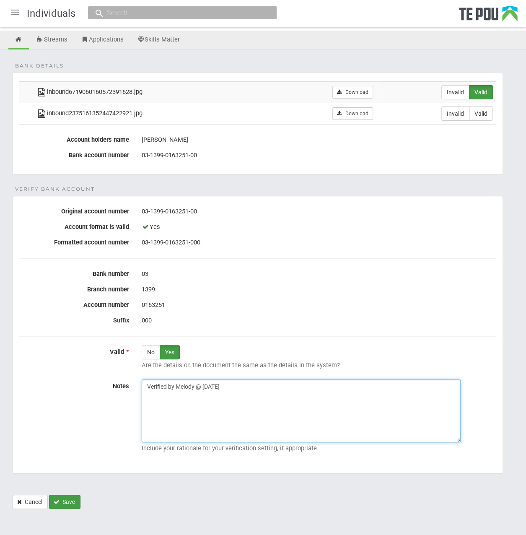
type textarea "Verified by Melody @ [DATE]"
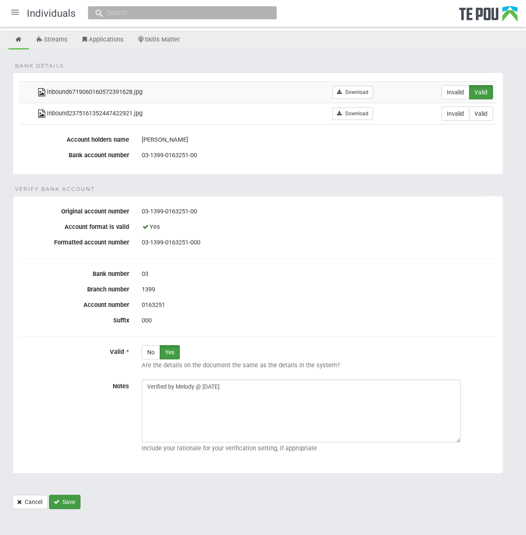
click at [67, 499] on button "Save" at bounding box center [64, 501] width 31 height 14
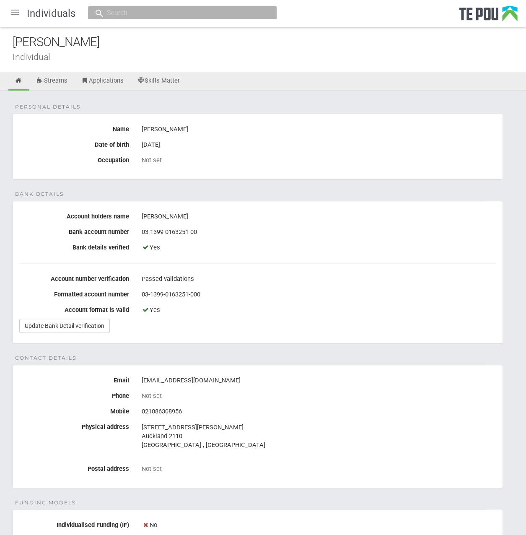
click at [277, 187] on div "Personal details Name [PERSON_NAME] Date of birth [DEMOGRAPHIC_DATA] Occupation…" at bounding box center [263, 439] width 526 height 698
click at [329, 61] on div "[PERSON_NAME] Individual" at bounding box center [263, 49] width 526 height 45
click at [19, 9] on div at bounding box center [15, 12] width 20 height 20
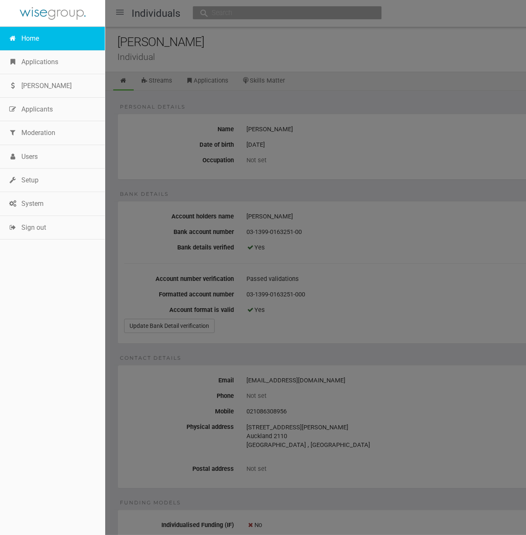
click at [34, 44] on link "Home" at bounding box center [52, 38] width 105 height 23
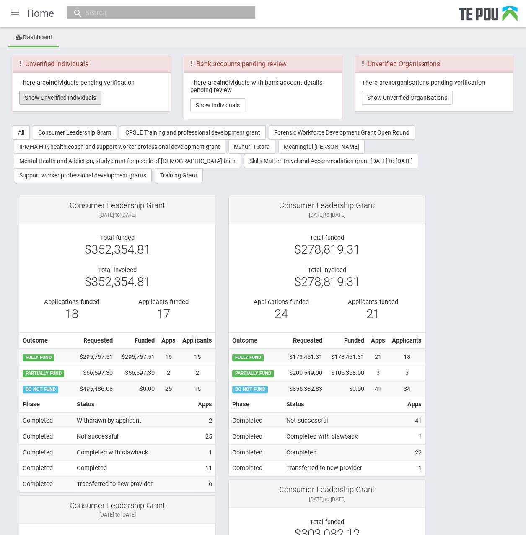
click at [68, 96] on button "Show Unverified Individuals" at bounding box center [60, 97] width 82 height 14
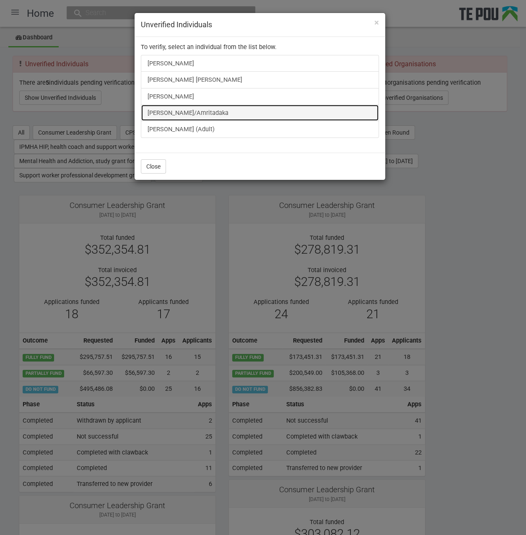
click at [193, 110] on link "[PERSON_NAME]/Amritadaka" at bounding box center [260, 112] width 238 height 17
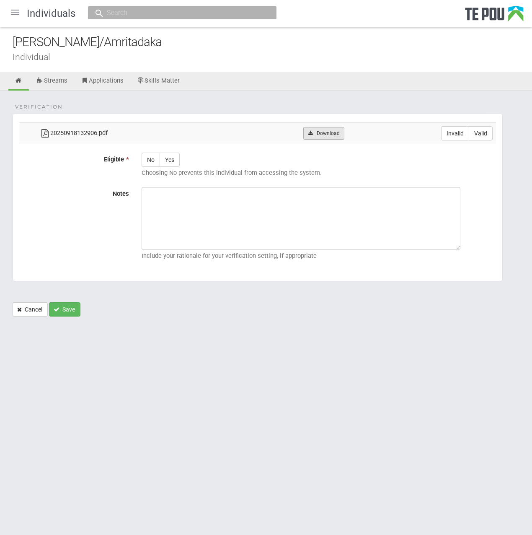
click at [332, 134] on link "Download" at bounding box center [323, 133] width 41 height 13
click at [448, 131] on label "Invalid" at bounding box center [455, 133] width 28 height 14
radio input "true"
click at [23, 80] on link at bounding box center [18, 81] width 21 height 18
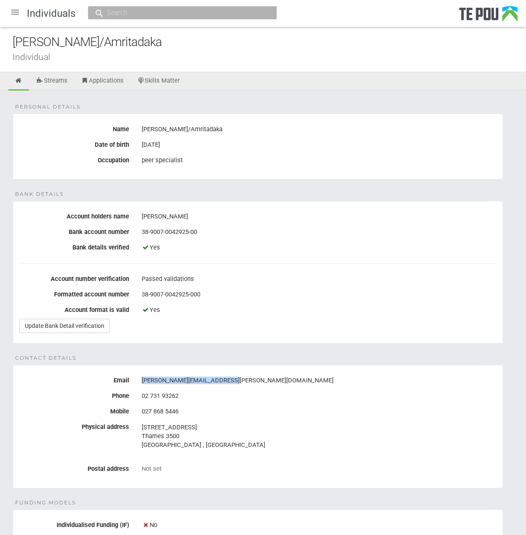
drag, startPoint x: 232, startPoint y: 377, endPoint x: 142, endPoint y: 382, distance: 90.7
click at [142, 382] on div "[PERSON_NAME][EMAIL_ADDRESS][PERSON_NAME][DOMAIN_NAME]" at bounding box center [319, 380] width 354 height 14
copy div "[PERSON_NAME][EMAIL_ADDRESS][PERSON_NAME][DOMAIN_NAME]"
click at [339, 188] on div "Personal details Name [PERSON_NAME]/Amritadaka Date of birth [DEMOGRAPHIC_DATA]…" at bounding box center [263, 431] width 526 height 683
click at [194, 180] on div "Personal details Name [PERSON_NAME]/Amritadaka Date of birth [DEMOGRAPHIC_DATA]…" at bounding box center [263, 431] width 526 height 683
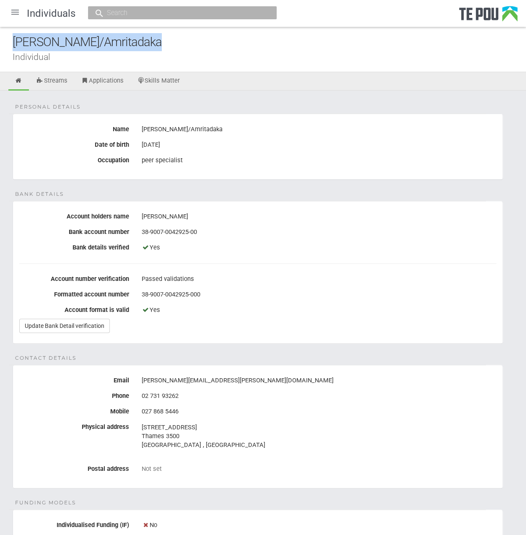
drag, startPoint x: 149, startPoint y: 41, endPoint x: -45, endPoint y: 47, distance: 194.0
click at [0, 47] on html "Home Applications [PERSON_NAME] Applicants Organisations Individuals Moderation…" at bounding box center [263, 404] width 526 height 809
copy div "[PERSON_NAME]/Amritadaka"
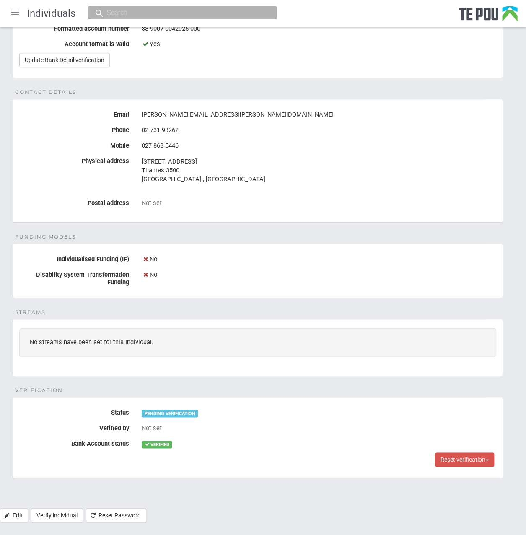
scroll to position [271, 0]
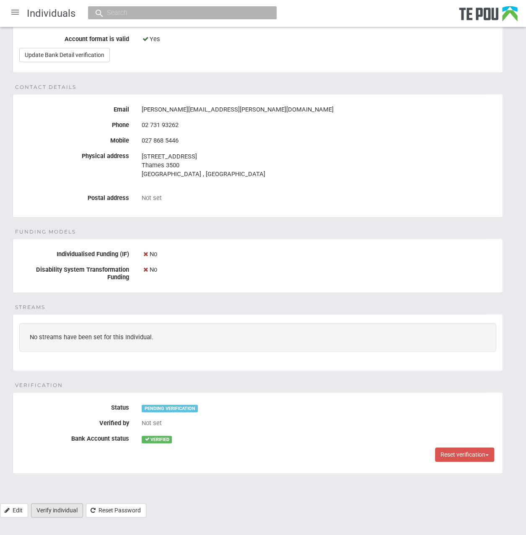
click at [42, 503] on link "Verify individual" at bounding box center [57, 510] width 52 height 14
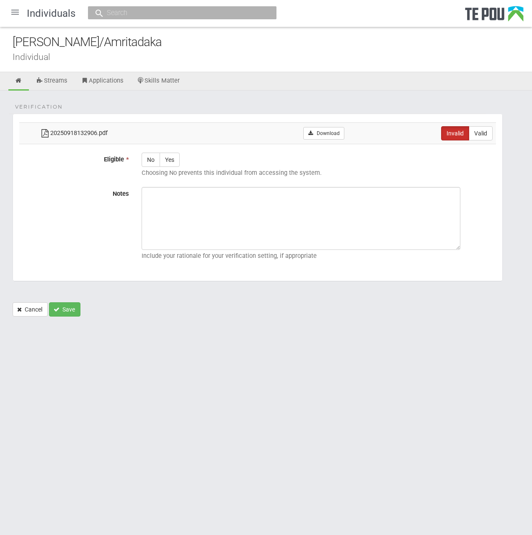
click at [261, 110] on div "Verification 20250918132906.pdf Download Invalid Valid Eligible * No Yes Choosi…" at bounding box center [266, 207] width 532 height 234
click at [12, 11] on div at bounding box center [15, 12] width 20 height 20
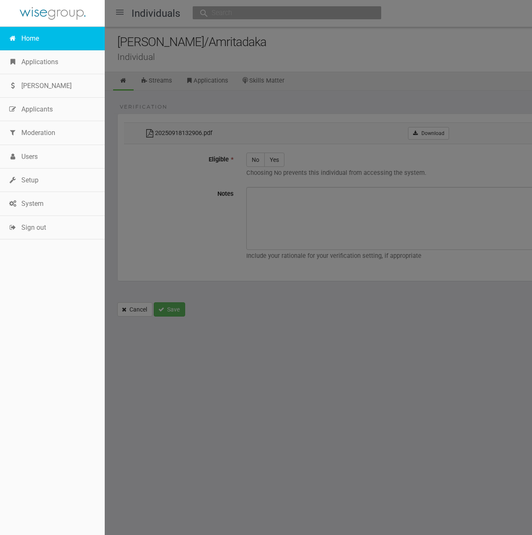
click at [32, 35] on link "Home" at bounding box center [52, 38] width 105 height 23
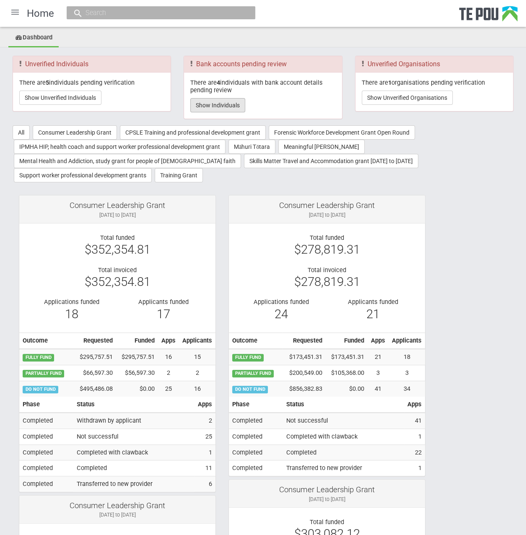
click at [234, 103] on button "Show Individuals" at bounding box center [217, 105] width 55 height 14
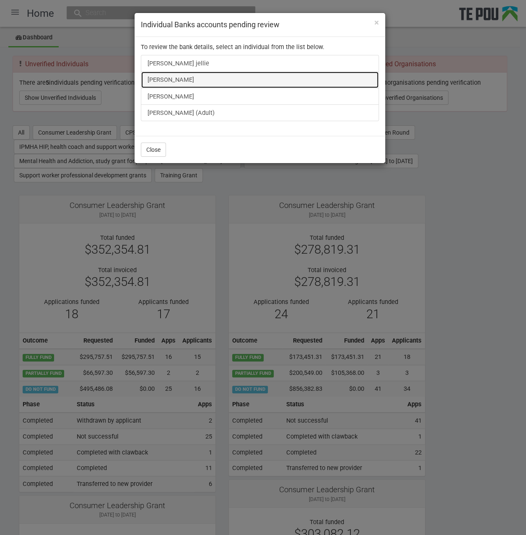
click at [171, 80] on link "Fran Mackay" at bounding box center [260, 79] width 238 height 17
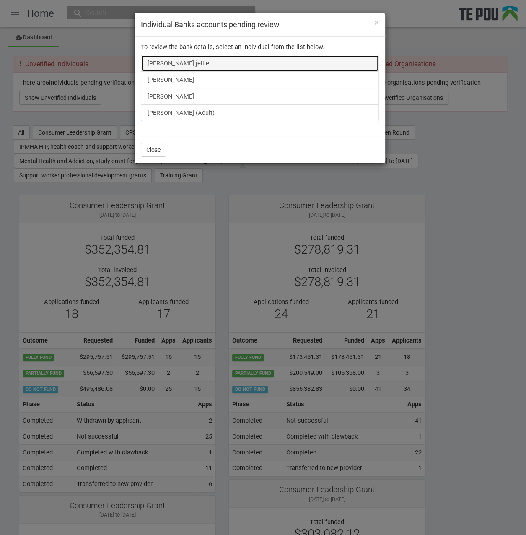
click at [196, 57] on link "Shirley Valakvi jellie" at bounding box center [260, 63] width 238 height 17
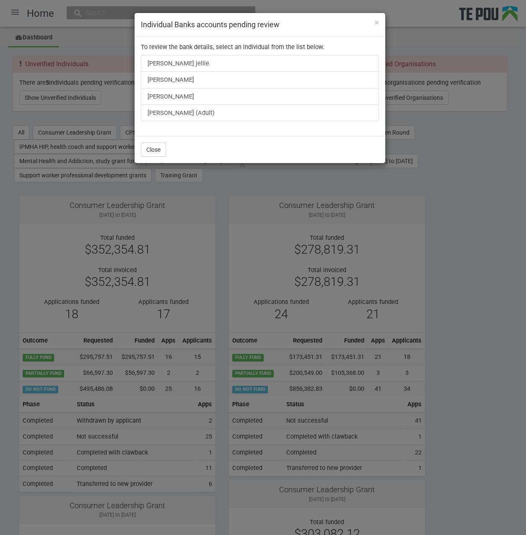
click at [71, 49] on div "× Individual Banks accounts pending review To review the bank details, select a…" at bounding box center [263, 267] width 526 height 535
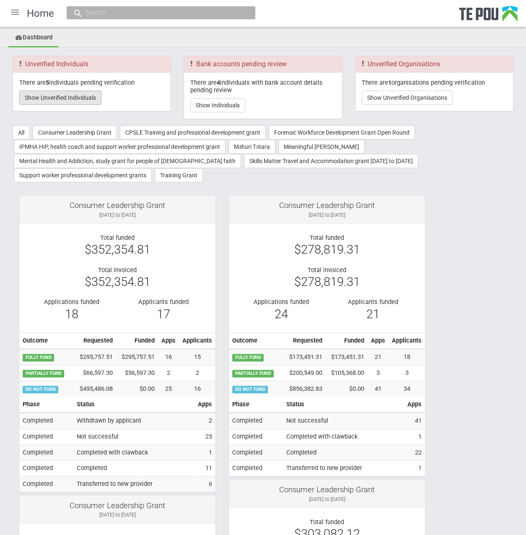
click at [65, 99] on button "Show Unverified Individuals" at bounding box center [60, 97] width 82 height 14
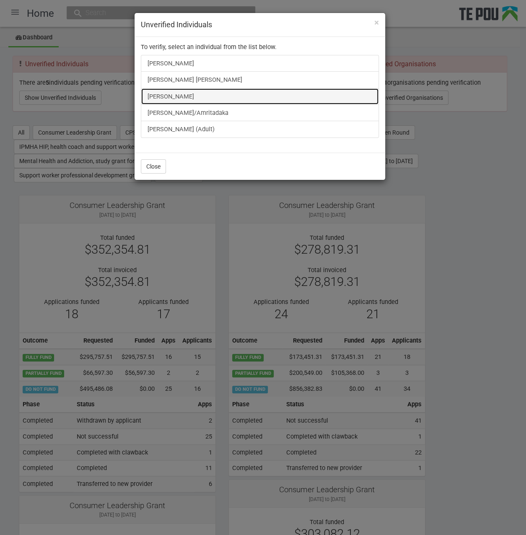
click at [182, 96] on link "Taratoa Smith" at bounding box center [260, 96] width 238 height 17
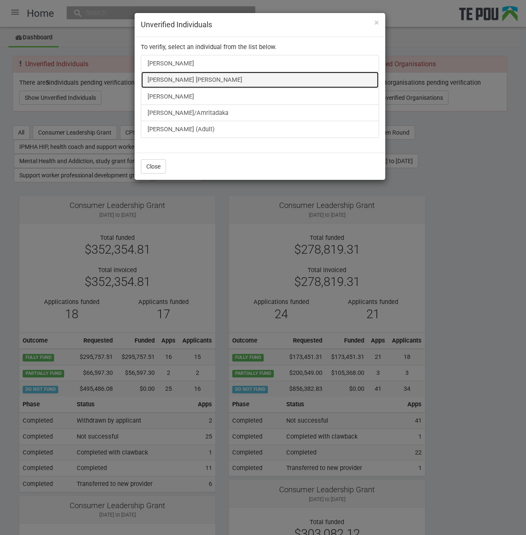
click at [183, 80] on link "Elena King Elena King" at bounding box center [260, 79] width 238 height 17
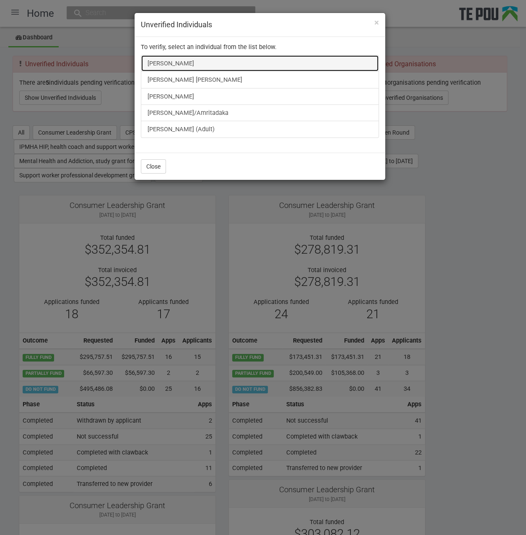
click at [181, 56] on link "Swastika Chand" at bounding box center [260, 63] width 238 height 17
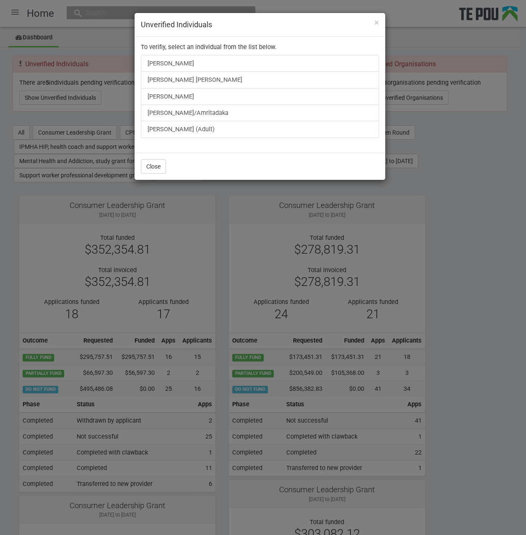
click at [481, 261] on div "× Unverified Individuals To verifiy, select an individual from the list below. …" at bounding box center [263, 267] width 526 height 535
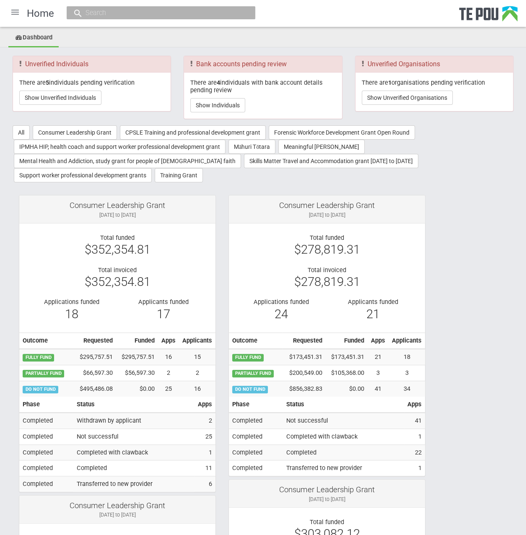
click at [340, 45] on ul "Dashboard" at bounding box center [263, 38] width 526 height 18
click at [13, 16] on div at bounding box center [15, 12] width 20 height 20
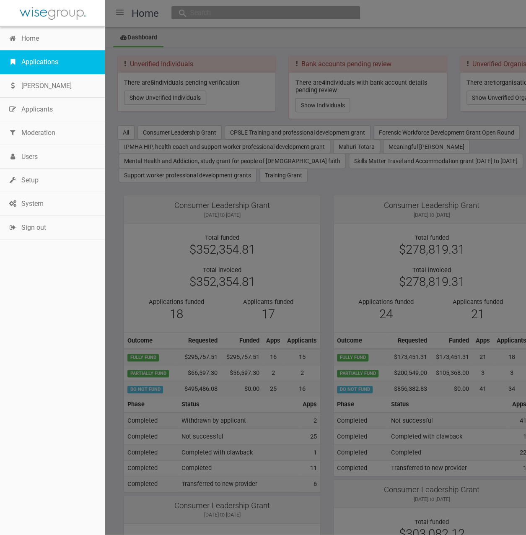
click at [53, 63] on link "Applications" at bounding box center [52, 61] width 105 height 23
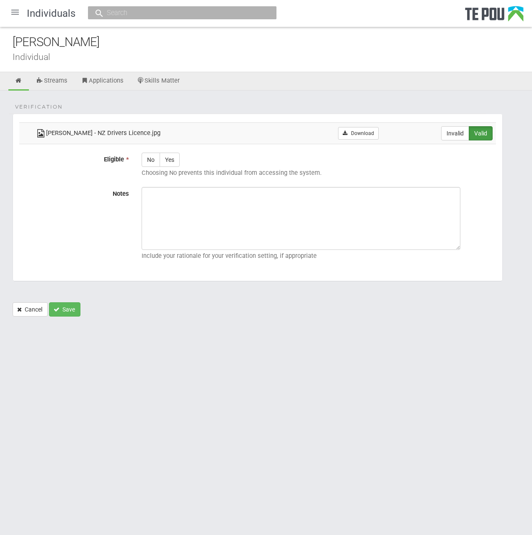
click at [261, 100] on div "Verification [PERSON_NAME] - NZ Drivers Licence.jpg Download Invalid Valid Elig…" at bounding box center [266, 207] width 532 height 234
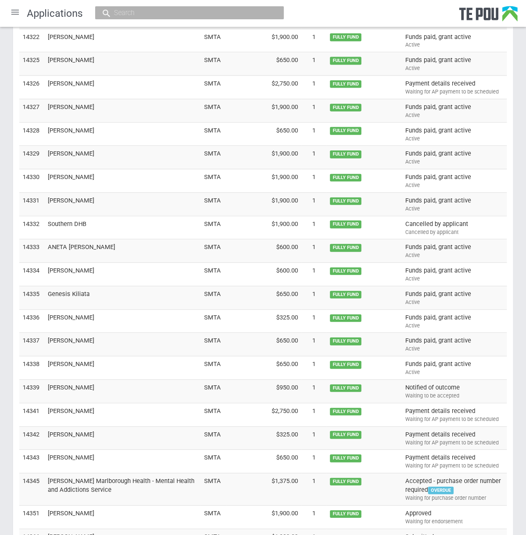
scroll to position [2504, 0]
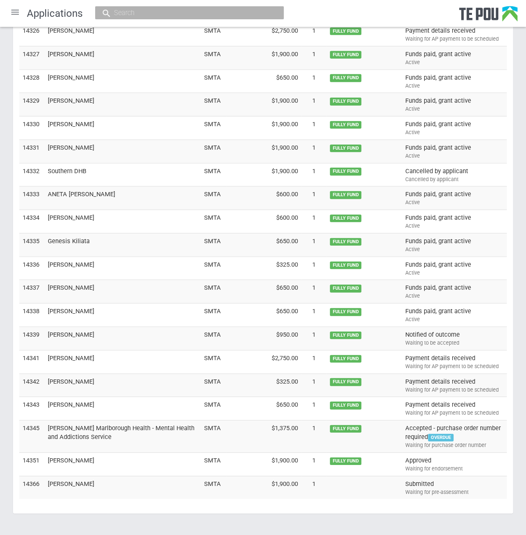
click at [75, 475] on td "[PERSON_NAME]" at bounding box center [122, 486] width 156 height 23
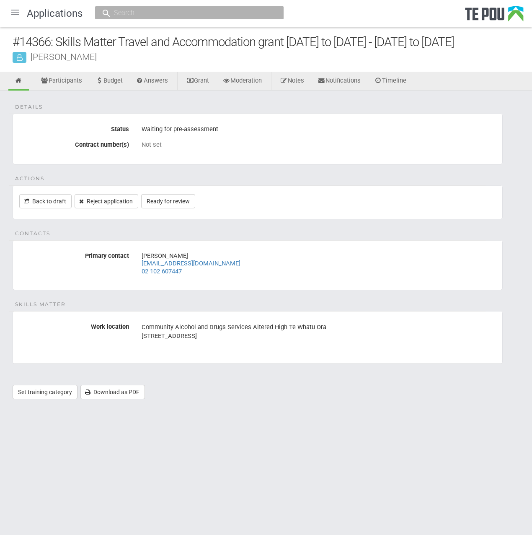
click at [203, 165] on div "Details Status Waiting for pre-assessment Contract number(s) Not set Actions Ba…" at bounding box center [266, 248] width 532 height 317
click at [181, 169] on div "Details Status Waiting for pre-assessment Contract number(s) Not set Actions Ba…" at bounding box center [266, 248] width 532 height 317
click at [160, 199] on link "Ready for review" at bounding box center [168, 201] width 54 height 14
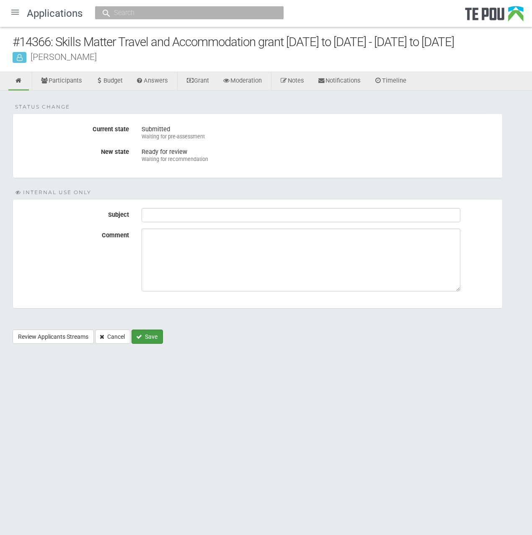
click at [162, 335] on button "Save" at bounding box center [147, 336] width 31 height 14
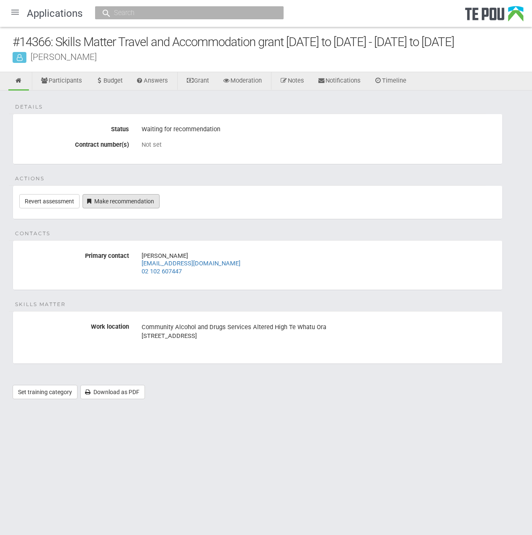
click at [148, 196] on link "Make recommendation" at bounding box center [121, 201] width 77 height 14
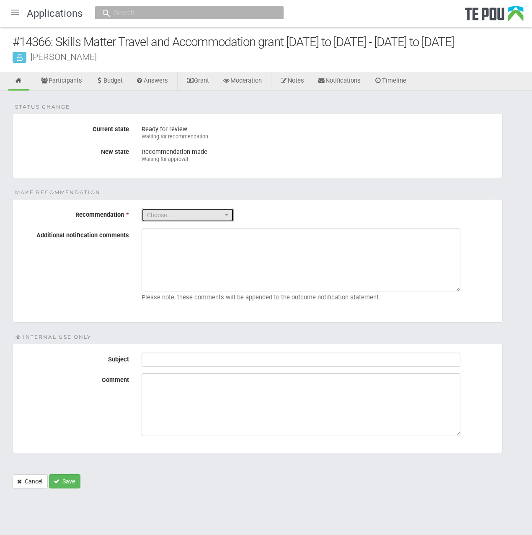
click at [187, 211] on span "Choose..." at bounding box center [185, 215] width 76 height 8
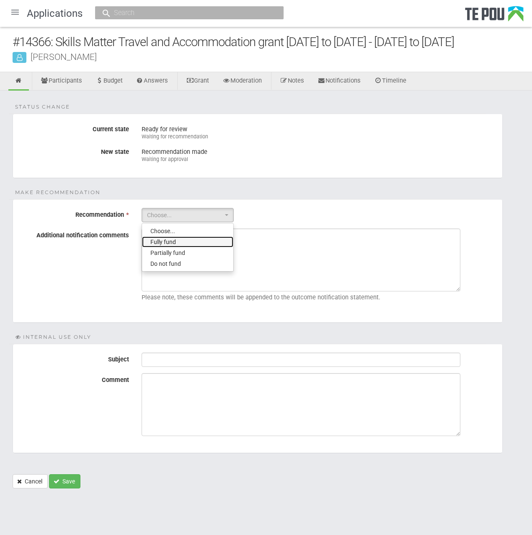
click at [191, 242] on link "Fully fund" at bounding box center [187, 241] width 91 height 11
select select "0"
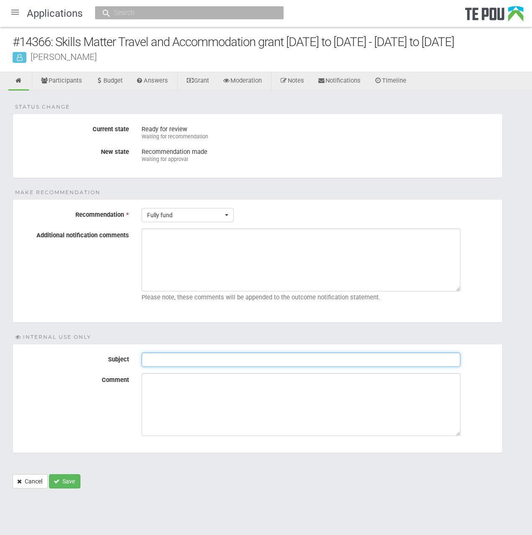
click at [204, 357] on input "Subject" at bounding box center [301, 359] width 319 height 14
type input "Pre-Assessment Notes"
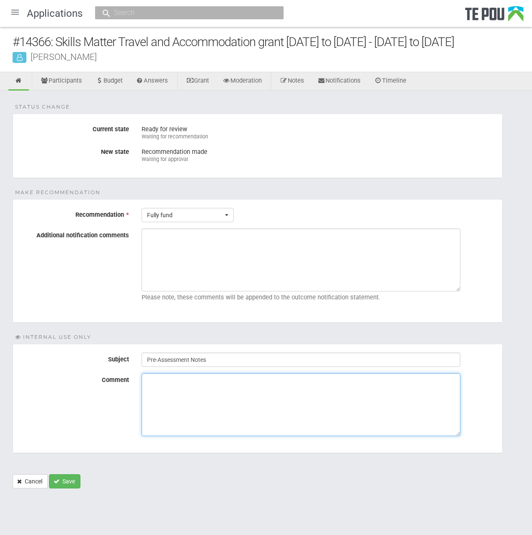
click at [172, 395] on textarea "Comment" at bounding box center [301, 404] width 319 height 63
click at [58, 374] on label "Comment" at bounding box center [74, 378] width 122 height 10
click at [142, 374] on textarea "Comment" at bounding box center [301, 404] width 319 height 63
click at [186, 406] on textarea "Comment" at bounding box center [301, 404] width 319 height 63
paste textarea "Applicant is included on the enrolment list, full time"
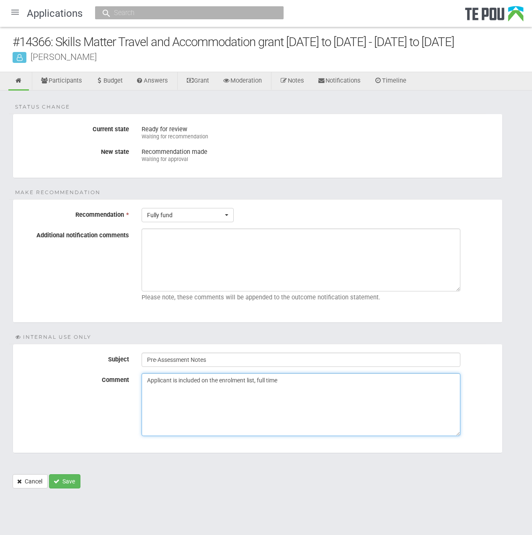
click at [349, 405] on textarea "Applicant is included on the enrolment list, full time" at bounding box center [301, 404] width 319 height 63
type textarea "Applicant is included on the enrolment list, full time"
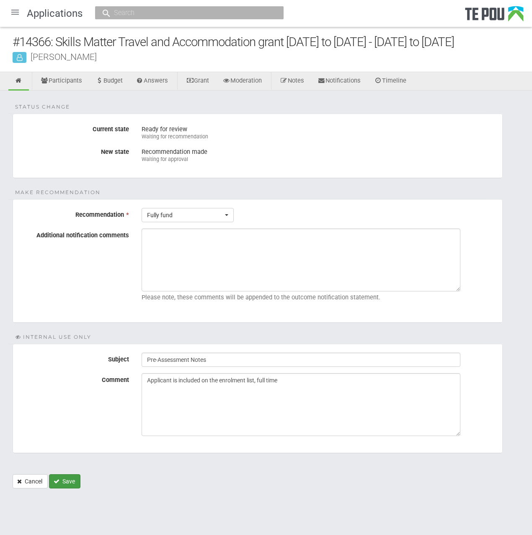
click at [61, 476] on button "Save" at bounding box center [64, 481] width 31 height 14
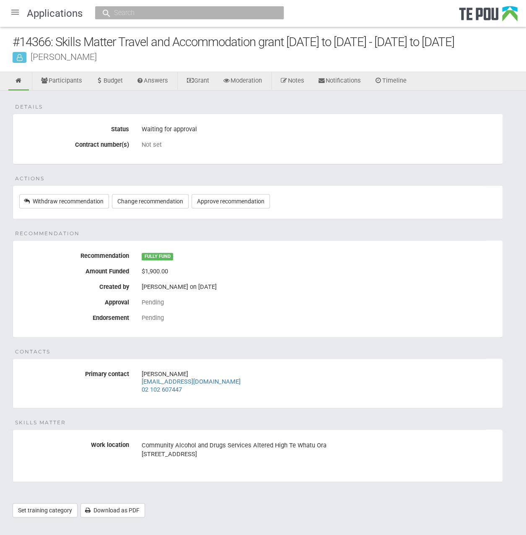
click at [349, 299] on div "Pending" at bounding box center [319, 302] width 354 height 8
click at [380, 356] on div "Details Status Waiting for approval Contract number(s) Not set Actions Withdraw…" at bounding box center [263, 307] width 526 height 435
click at [15, 11] on div at bounding box center [15, 12] width 20 height 20
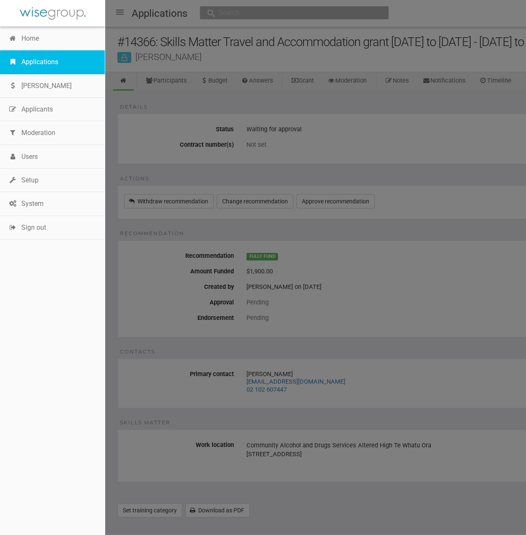
click at [43, 61] on link "Applications" at bounding box center [52, 61] width 105 height 23
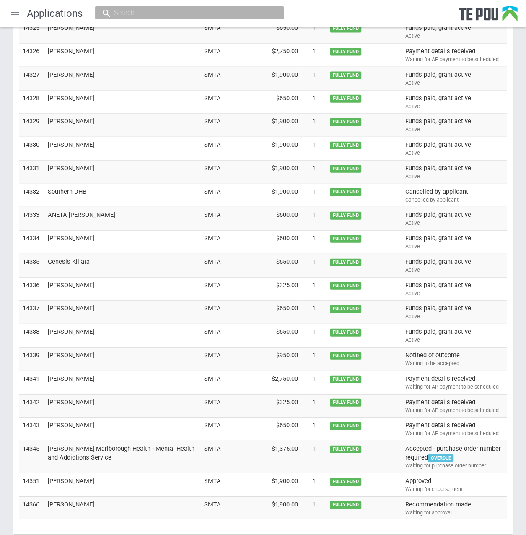
scroll to position [2504, 0]
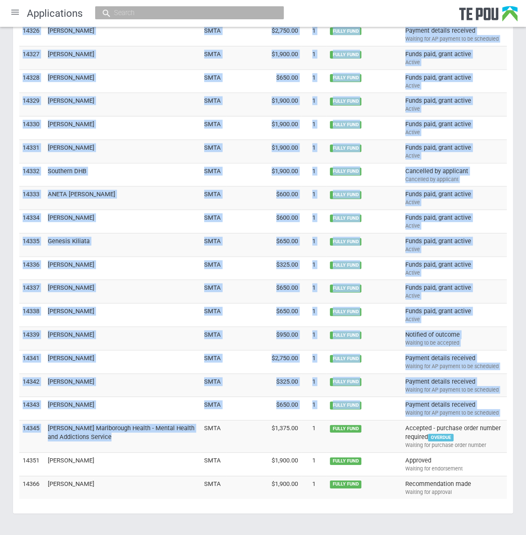
drag, startPoint x: 81, startPoint y: 420, endPoint x: 91, endPoint y: 501, distance: 81.1
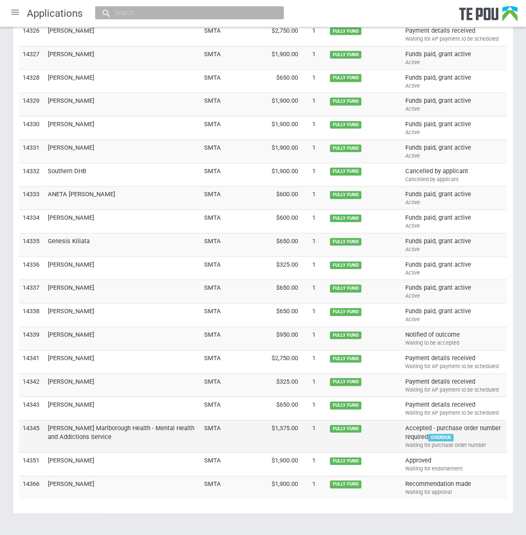
click at [48, 420] on td "[PERSON_NAME] Marlborough Health - Mental Health and Addictions Service" at bounding box center [122, 436] width 156 height 32
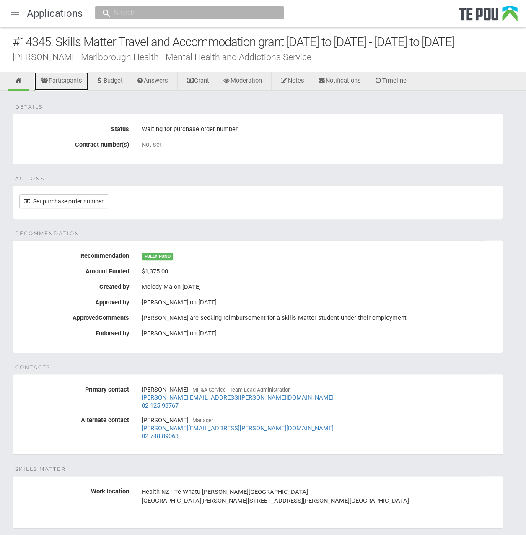
click at [70, 80] on link "Participants" at bounding box center [61, 81] width 54 height 18
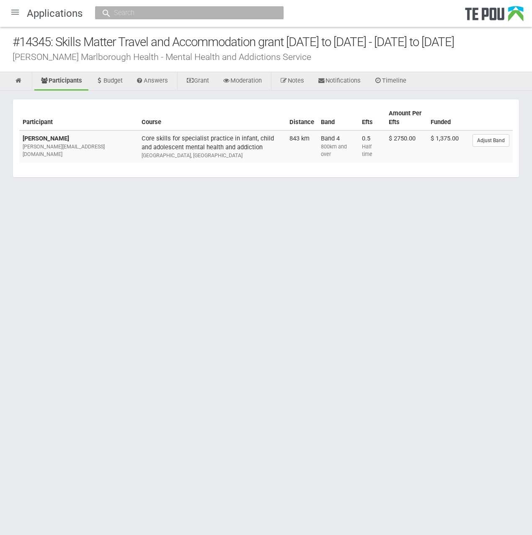
drag, startPoint x: 63, startPoint y: 135, endPoint x: 19, endPoint y: 139, distance: 44.6
click at [19, 139] on td "[PERSON_NAME] [PERSON_NAME][EMAIL_ADDRESS][DOMAIN_NAME]" at bounding box center [78, 146] width 119 height 32
copy b "[PERSON_NAME]"
click at [319, 322] on html "Home Applications [PERSON_NAME] Applicants Organisations Individuals Moderation…" at bounding box center [266, 267] width 532 height 535
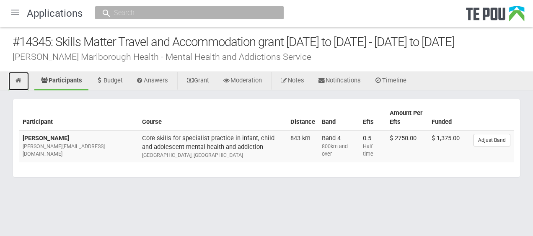
click at [20, 82] on icon at bounding box center [19, 81] width 8 height 6
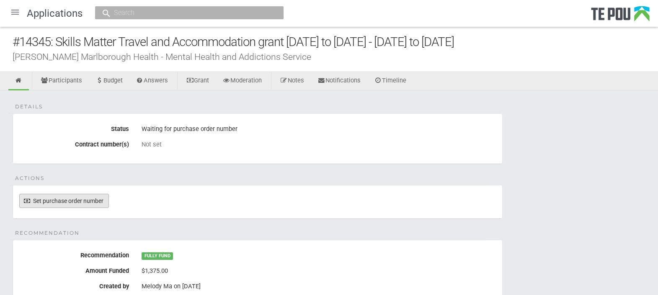
click at [78, 201] on link "Set purchase order number" at bounding box center [64, 201] width 90 height 14
click at [87, 199] on link "Set purchase order number" at bounding box center [64, 201] width 90 height 14
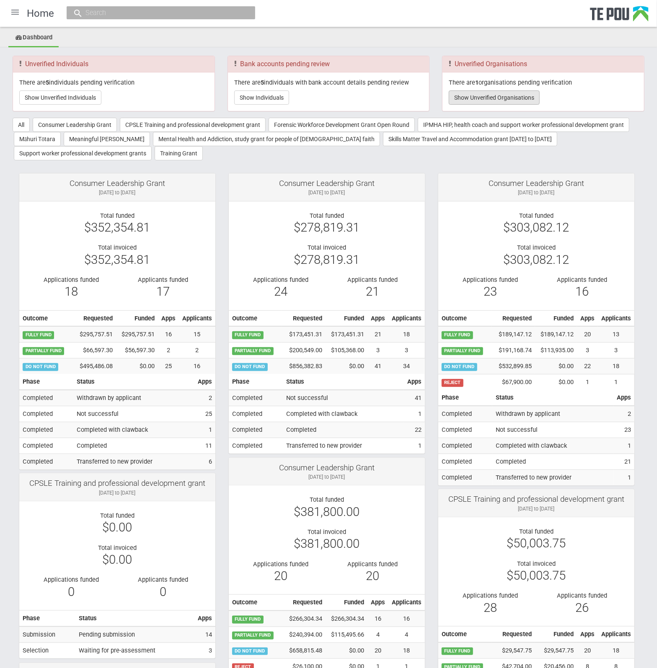
click at [484, 96] on button "Show Unverified Organisations" at bounding box center [494, 97] width 91 height 14
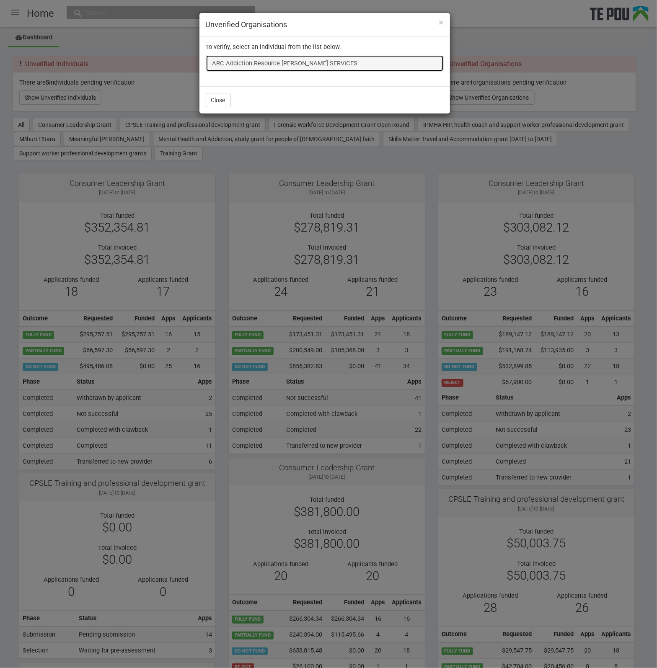
click at [290, 64] on link "ARC Addiction Resource [PERSON_NAME] SERVICES" at bounding box center [325, 63] width 238 height 17
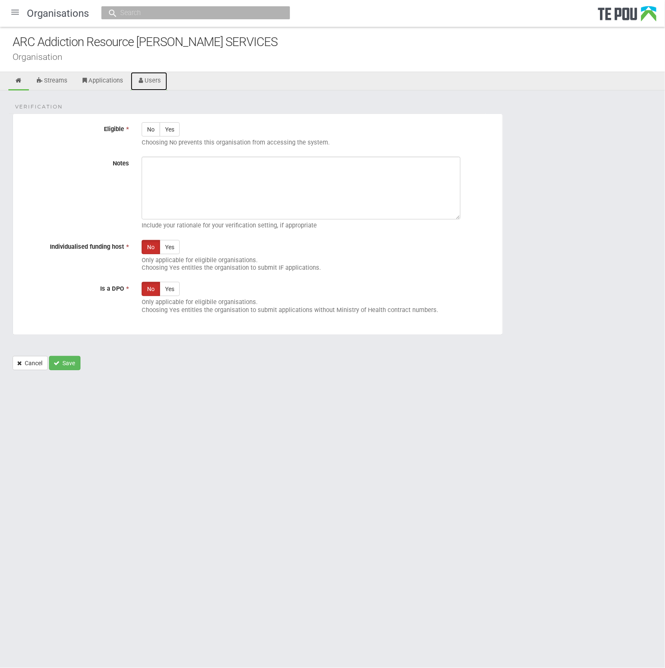
click at [154, 76] on link "Users" at bounding box center [149, 81] width 37 height 18
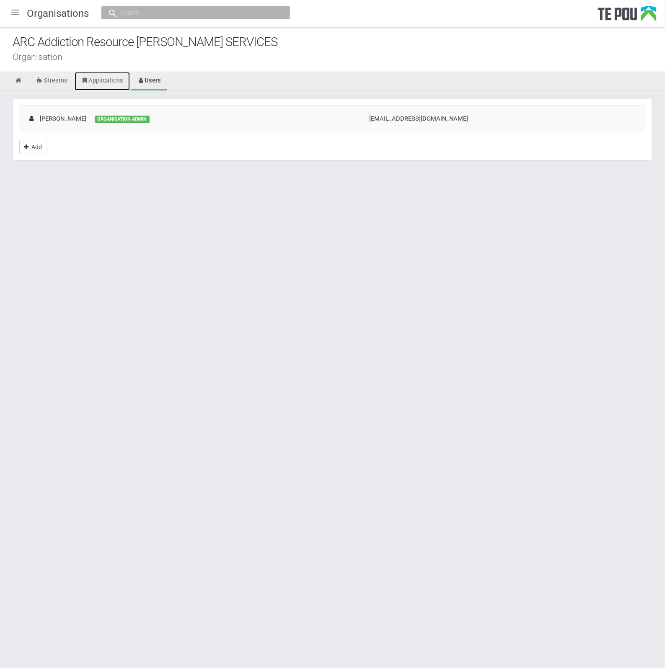
click at [119, 80] on link "Applications" at bounding box center [102, 81] width 55 height 18
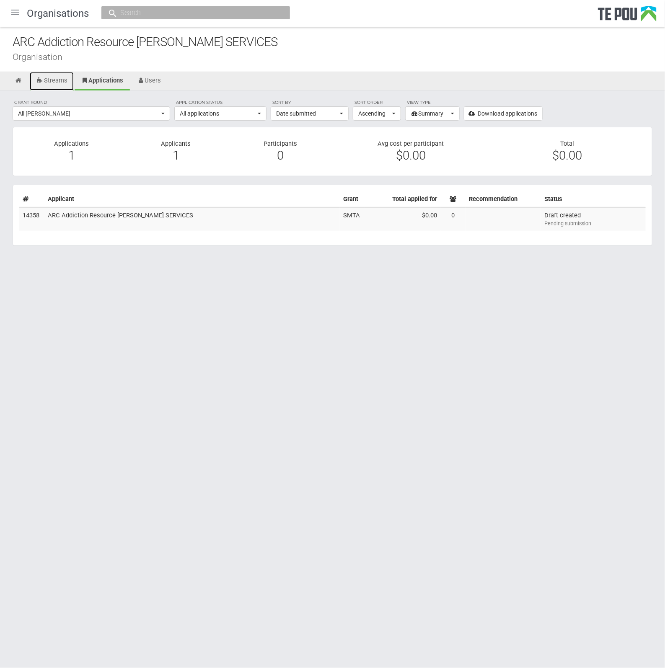
click at [59, 82] on link "Streams" at bounding box center [52, 81] width 44 height 18
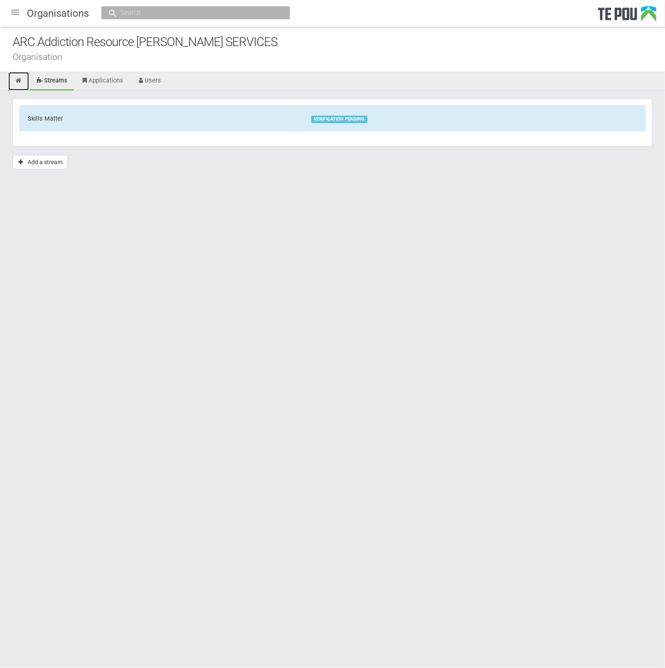
click at [17, 78] on icon at bounding box center [19, 81] width 8 height 6
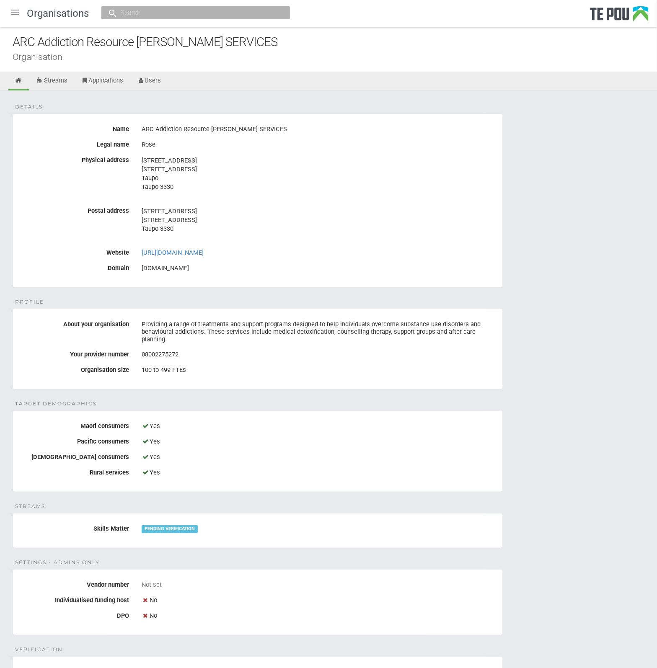
drag, startPoint x: 245, startPoint y: 252, endPoint x: 140, endPoint y: 256, distance: 105.2
click at [140, 256] on div "http://arccounsellingservices.com" at bounding box center [318, 253] width 367 height 14
copy link "http://arccounsellingservices.com"
click at [338, 240] on div "67 Paaora Hapi Street 67 Paaora Hapi Street Taupo 3330" at bounding box center [319, 224] width 354 height 41
click at [550, 444] on div "Details Name ARC Addiction Resource Centre COUNSELLING SERVICES Legal name Rose…" at bounding box center [328, 471] width 657 height 763
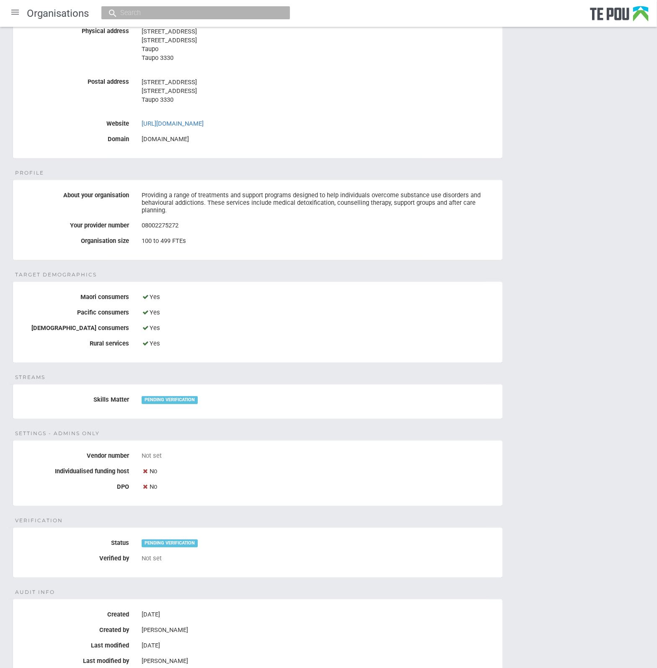
scroll to position [92, 0]
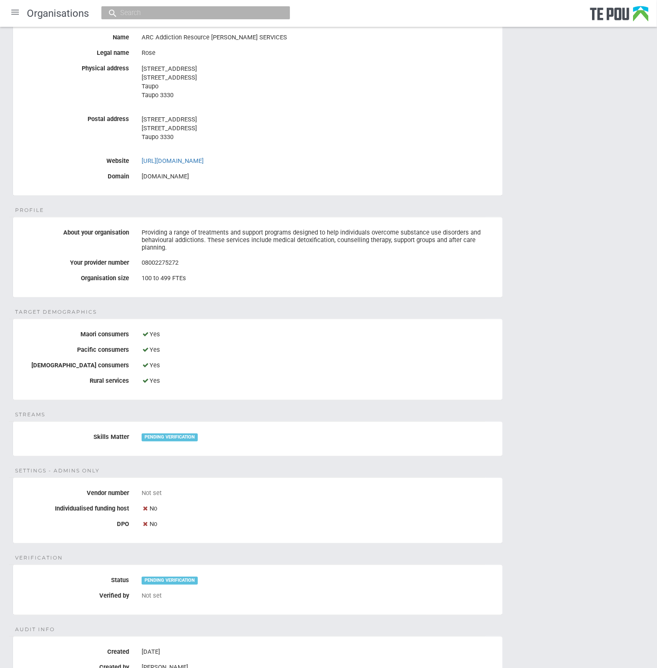
click at [346, 304] on div "Details Name ARC Addiction Resource Centre COUNSELLING SERVICES Legal name Rose…" at bounding box center [328, 380] width 657 height 763
click at [424, 332] on div "Yes" at bounding box center [319, 335] width 354 height 14
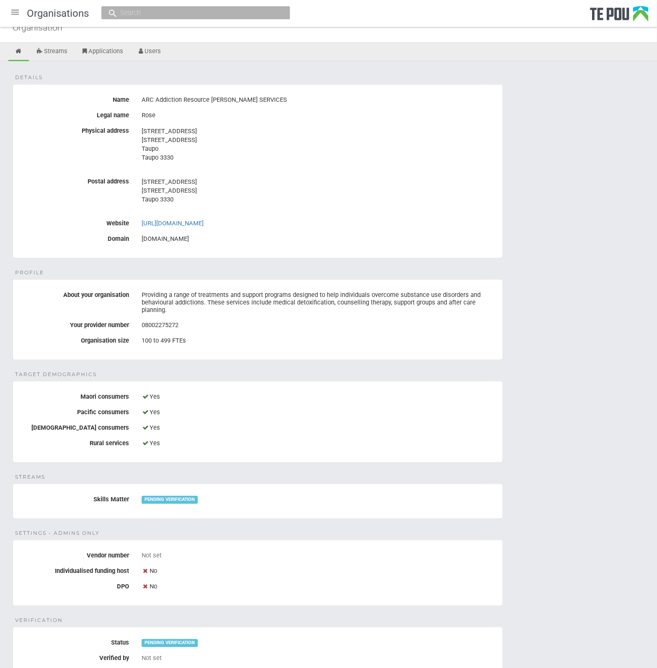
scroll to position [0, 0]
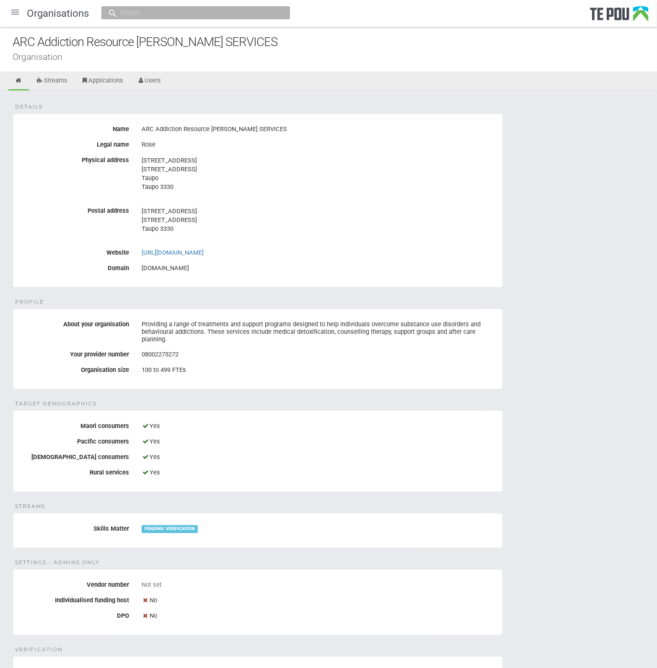
click at [313, 326] on div "Providing a range of treatments and support programs designed to help individua…" at bounding box center [319, 332] width 354 height 29
click at [200, 348] on div "08002275272" at bounding box center [319, 355] width 354 height 14
click at [233, 299] on div "Details Name ARC Addiction Resource Centre COUNSELLING SERVICES Legal name Rose…" at bounding box center [328, 471] width 657 height 763
click at [226, 292] on div "Details Name ARC Addiction Resource Centre COUNSELLING SERVICES Legal name Rose…" at bounding box center [328, 471] width 657 height 763
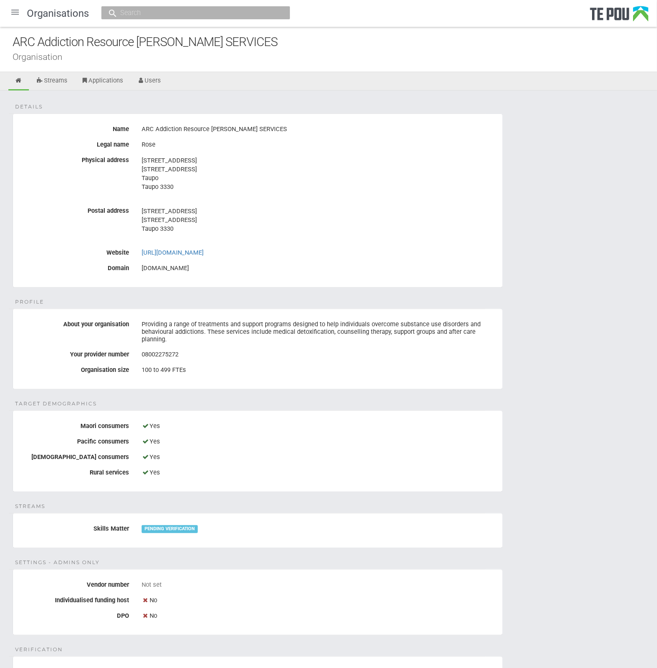
click at [249, 300] on div "Details Name ARC Addiction Resource Centre COUNSELLING SERVICES Legal name Rose…" at bounding box center [328, 471] width 657 height 763
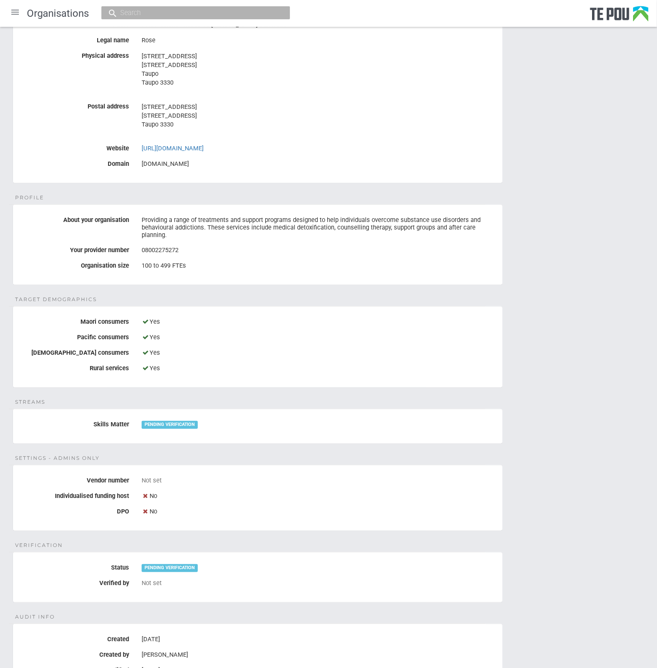
scroll to position [196, 0]
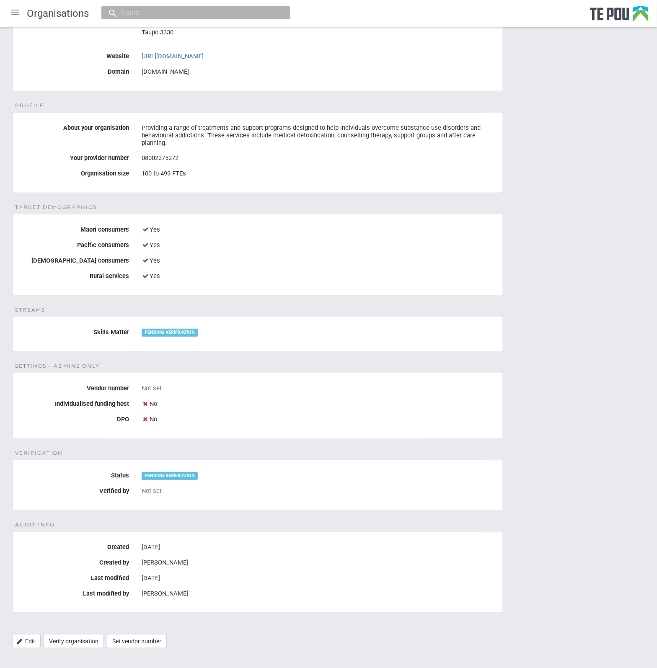
click at [341, 571] on div "[DATE]" at bounding box center [319, 578] width 354 height 14
click at [361, 644] on div "Details Name ARC Addiction Resource Centre COUNSELLING SERVICES Legal name Rose…" at bounding box center [328, 275] width 657 height 763
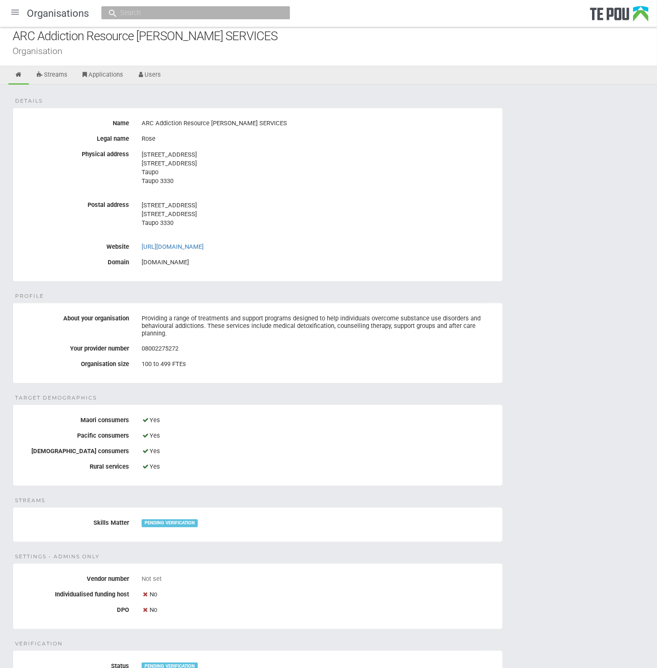
scroll to position [0, 0]
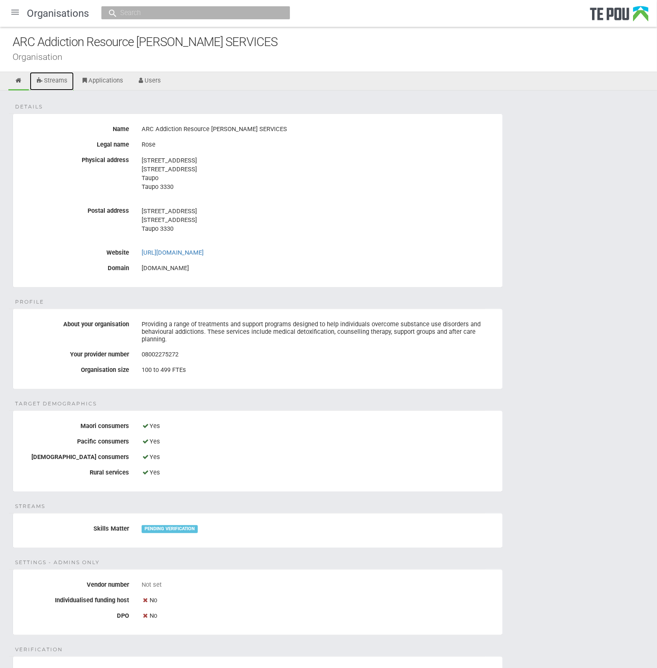
click at [55, 79] on link "Streams" at bounding box center [52, 81] width 44 height 18
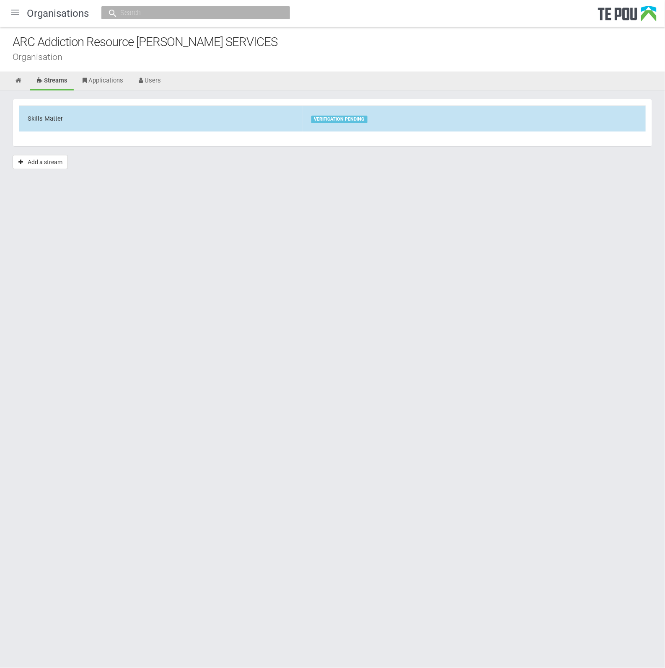
click at [312, 117] on div "VERIFICATION PENDING" at bounding box center [339, 120] width 56 height 8
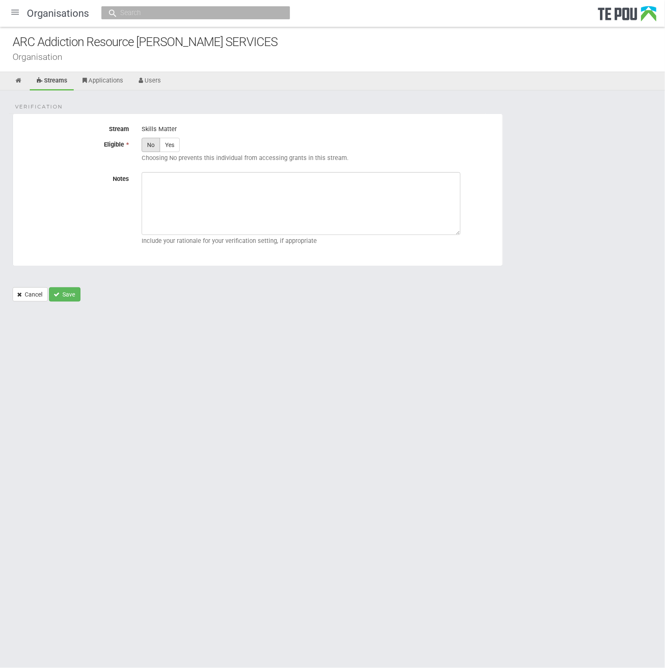
click at [150, 147] on label "No" at bounding box center [151, 145] width 18 height 14
radio input "true"
click at [182, 214] on textarea "Notes" at bounding box center [301, 203] width 319 height 63
click at [268, 204] on textarea "Notes" at bounding box center [301, 203] width 319 height 63
paste textarea "Verified by Melody @ [DATE]"
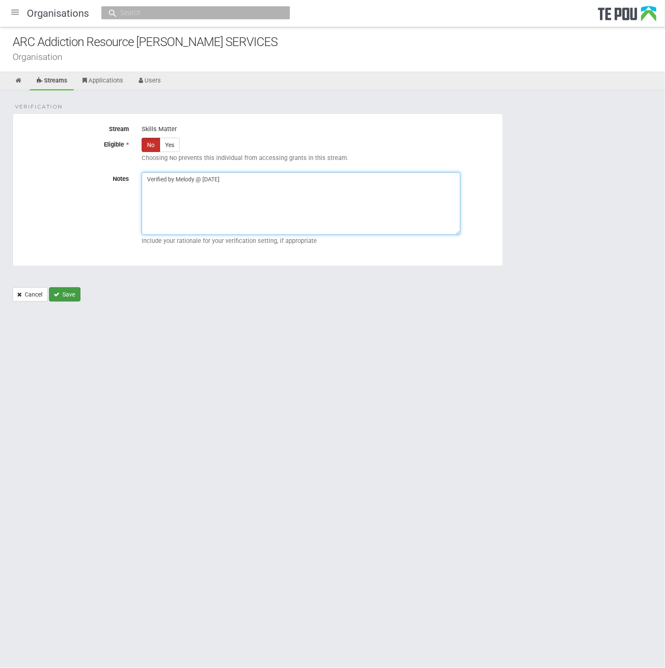
type textarea "Verified by Melody @ [DATE]"
click at [61, 298] on button "Save" at bounding box center [64, 294] width 31 height 14
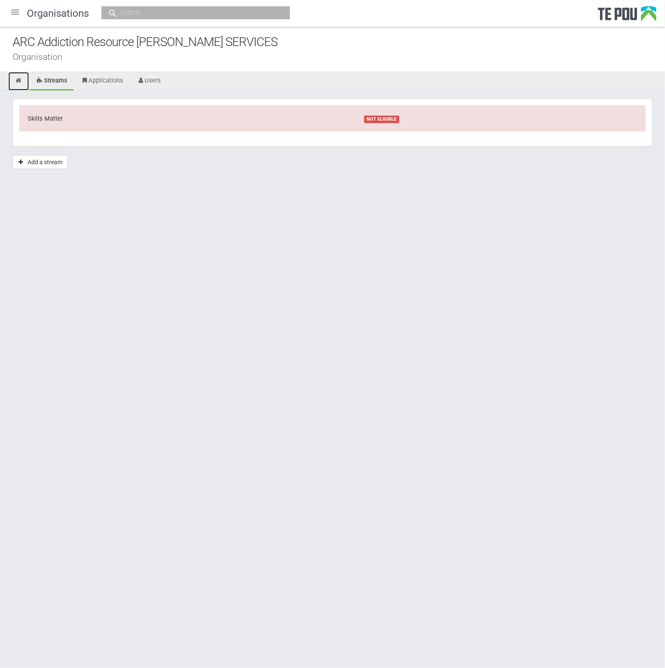
click at [23, 78] on link at bounding box center [18, 81] width 21 height 18
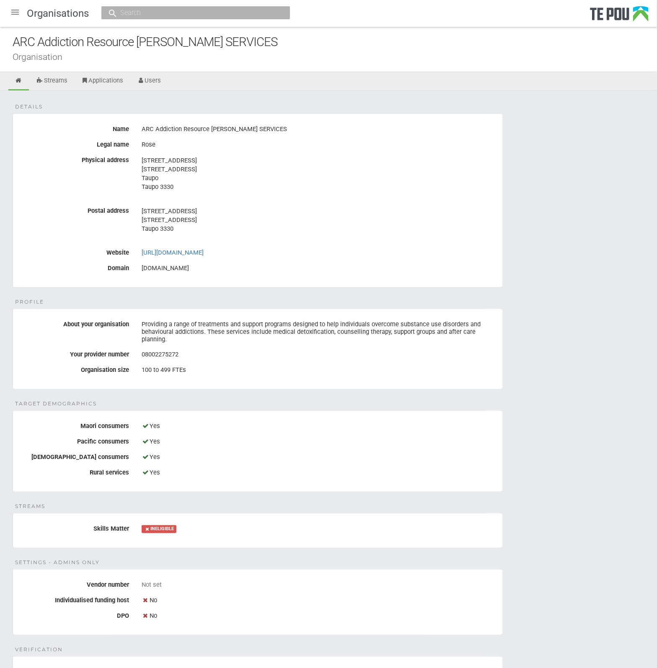
click at [388, 490] on div "Details Name ARC Addiction Resource [PERSON_NAME] SERVICES Legal name Rose Phys…" at bounding box center [328, 471] width 657 height 763
click at [511, 367] on div "Details Name ARC Addiction Resource [PERSON_NAME] SERVICES Legal name Rose Phys…" at bounding box center [328, 471] width 657 height 763
click at [450, 240] on div "[STREET_ADDRESS] [STREET_ADDRESS] Taupo 3330" at bounding box center [319, 224] width 354 height 41
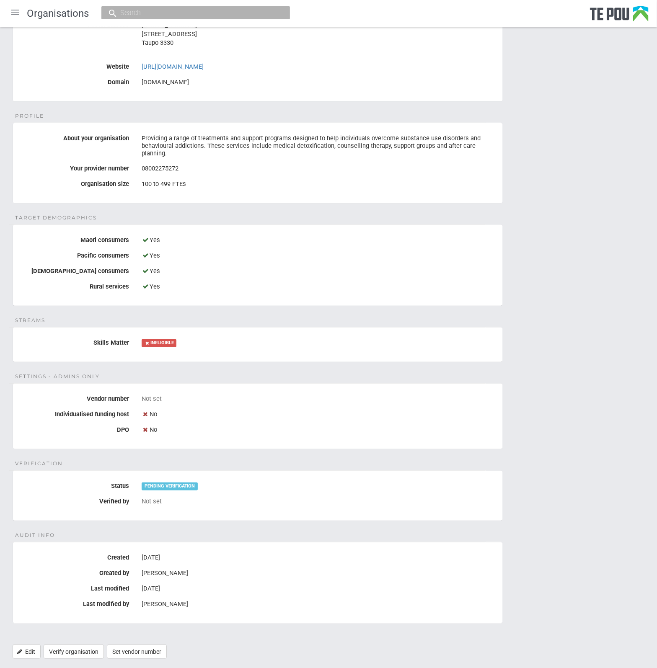
scroll to position [196, 0]
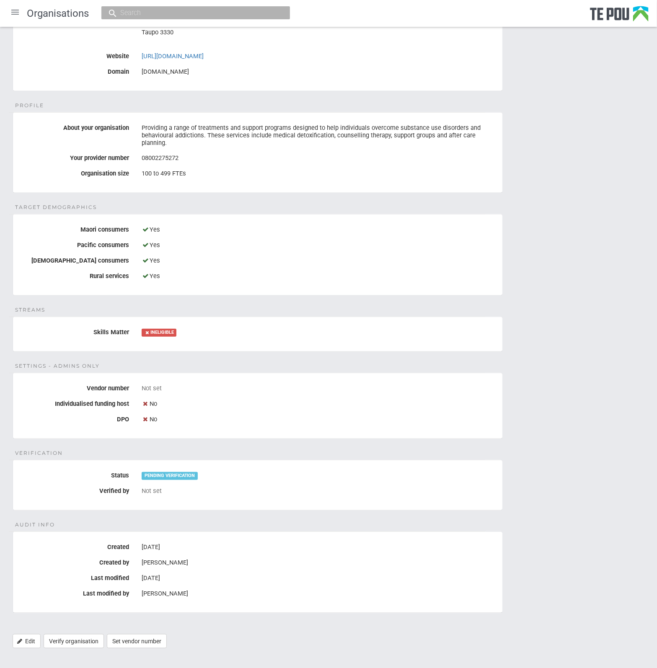
click at [441, 448] on div "Details Name ARC Addiction Resource [PERSON_NAME] SERVICES Legal name Rose Phys…" at bounding box center [328, 275] width 657 height 763
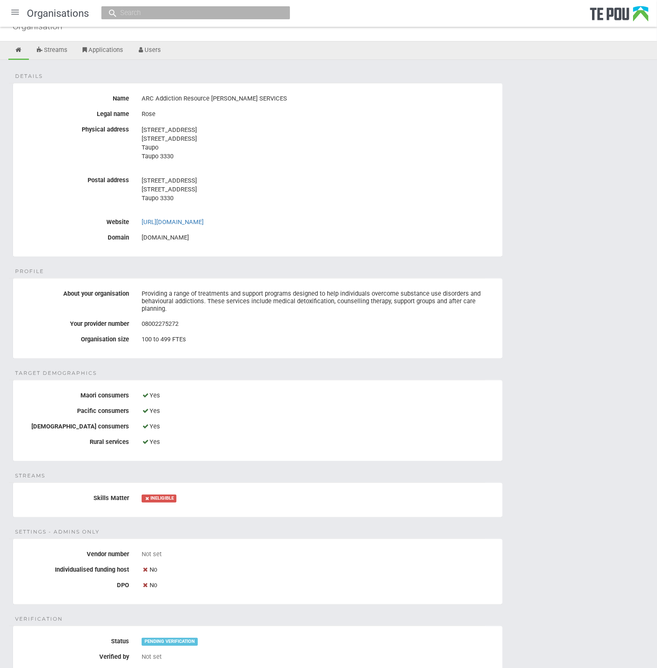
scroll to position [0, 0]
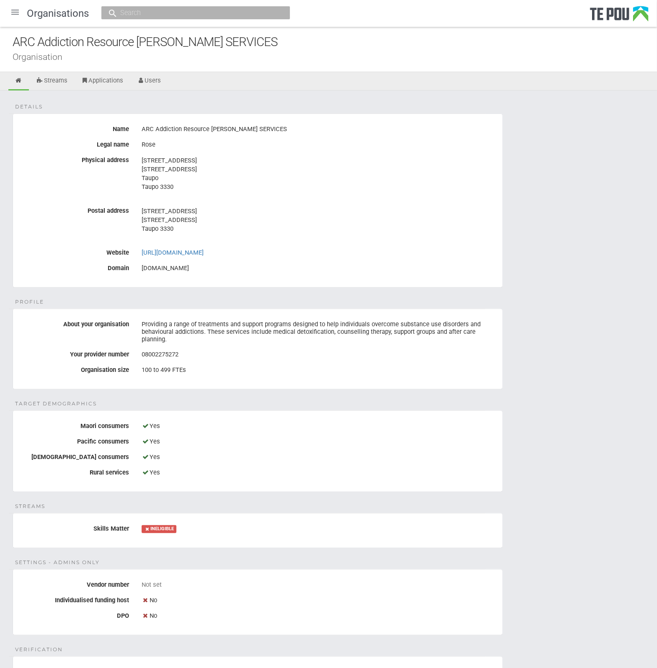
click at [441, 450] on div "Yes" at bounding box center [319, 457] width 354 height 14
click at [580, 483] on div "Details Name ARC Addiction Resource [PERSON_NAME] SERVICES Legal name Rose Phys…" at bounding box center [328, 471] width 657 height 763
click at [570, 492] on div "Details Name ARC Addiction Resource [PERSON_NAME] SERVICES Legal name Rose Phys…" at bounding box center [328, 471] width 657 height 763
click at [560, 499] on div "Details Name ARC Addiction Resource [PERSON_NAME] SERVICES Legal name Rose Phys…" at bounding box center [328, 471] width 657 height 763
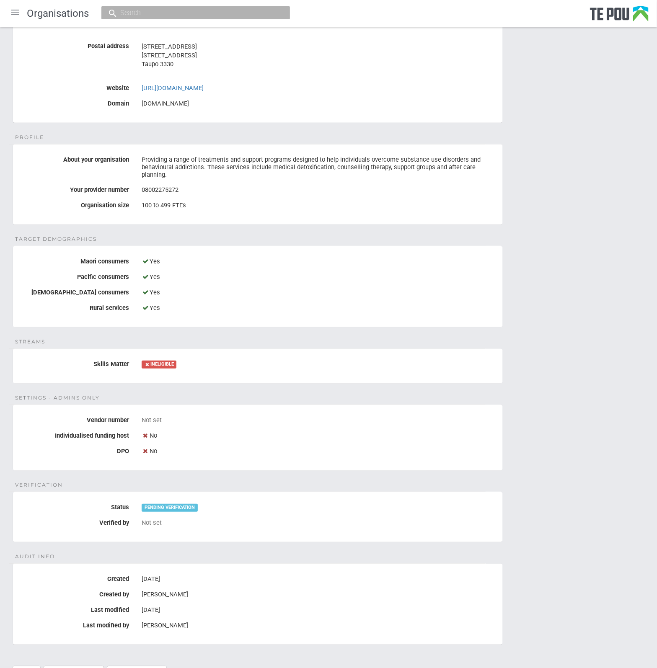
scroll to position [196, 0]
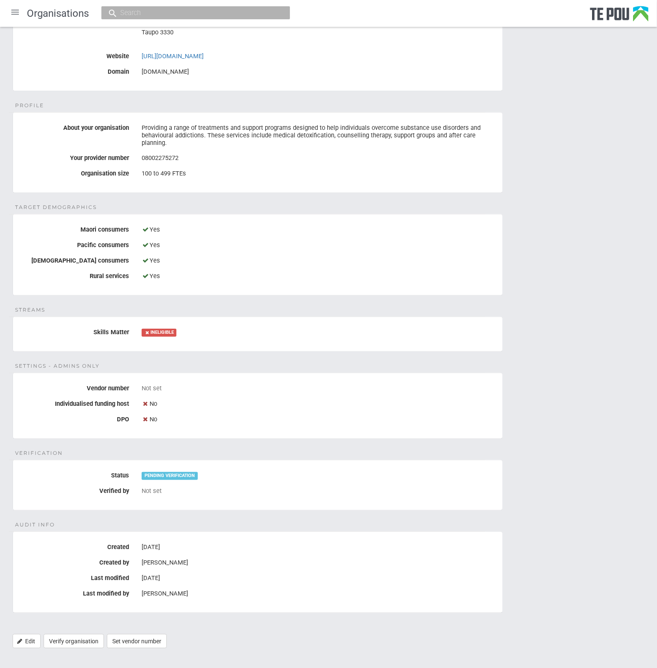
click at [262, 419] on fieldset "Settings - Admins only Vendor number Not set Individualised funding host No DPO…" at bounding box center [258, 406] width 490 height 66
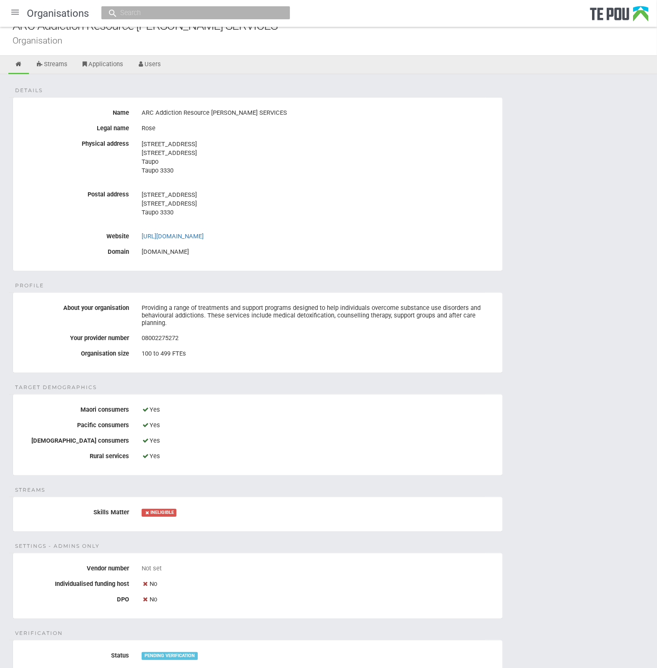
scroll to position [0, 0]
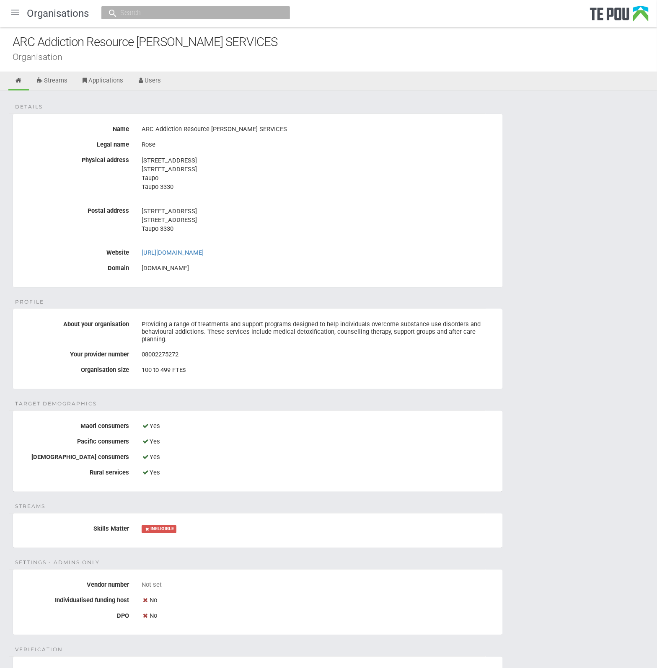
click at [377, 400] on div "Details Name ARC Addiction Resource [PERSON_NAME] SERVICES Legal name Rose Phys…" at bounding box center [328, 471] width 657 height 763
click at [152, 297] on div "Details Name ARC Addiction Resource [PERSON_NAME] SERVICES Legal name Rose Phys…" at bounding box center [328, 471] width 657 height 763
click at [279, 147] on div "Rose" at bounding box center [319, 145] width 354 height 14
drag, startPoint x: 305, startPoint y: 129, endPoint x: 130, endPoint y: 131, distance: 174.7
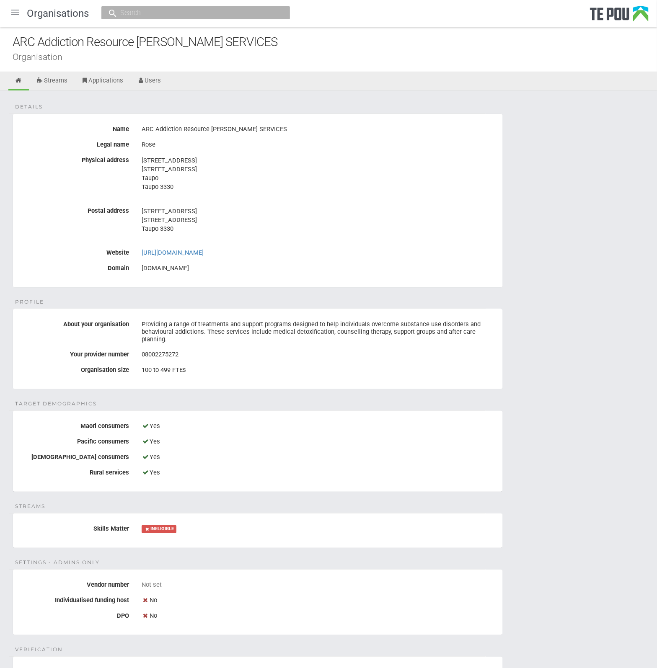
click at [130, 131] on div "Name ARC Addiction Resource [PERSON_NAME] SERVICES" at bounding box center [257, 129] width 489 height 14
click at [512, 296] on div "Details Name ARC Addiction Resource [PERSON_NAME] SERVICES Legal name Rose Phys…" at bounding box center [328, 471] width 657 height 763
click at [516, 300] on div "Details Name ARC Addiction Resource [PERSON_NAME] SERVICES Legal name Rose Phys…" at bounding box center [328, 471] width 657 height 763
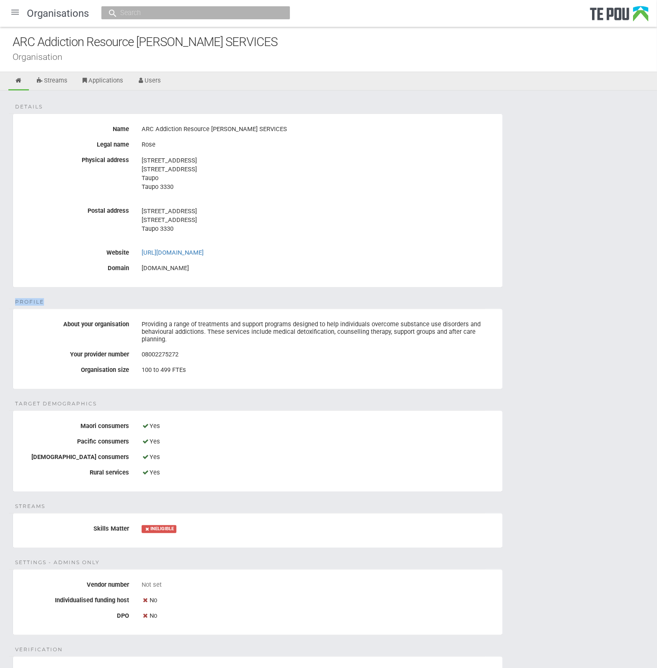
click at [516, 300] on div "Details Name ARC Addiction Resource [PERSON_NAME] SERVICES Legal name Rose Phys…" at bounding box center [328, 471] width 657 height 763
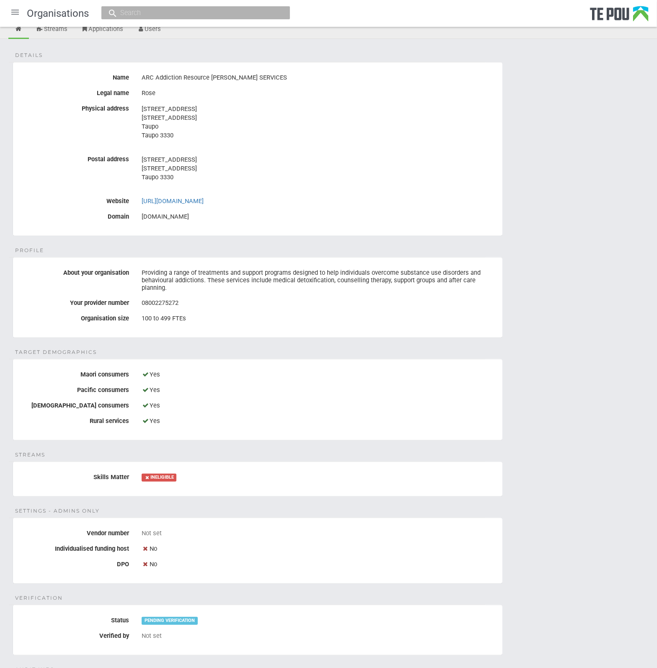
scroll to position [52, 0]
click at [161, 435] on div "Details Name ARC Addiction Resource [PERSON_NAME] SERVICES Legal name Rose Phys…" at bounding box center [328, 420] width 657 height 763
click at [172, 441] on div "Details Name ARC Addiction Resource [PERSON_NAME] SERVICES Legal name Rose Phys…" at bounding box center [328, 420] width 657 height 763
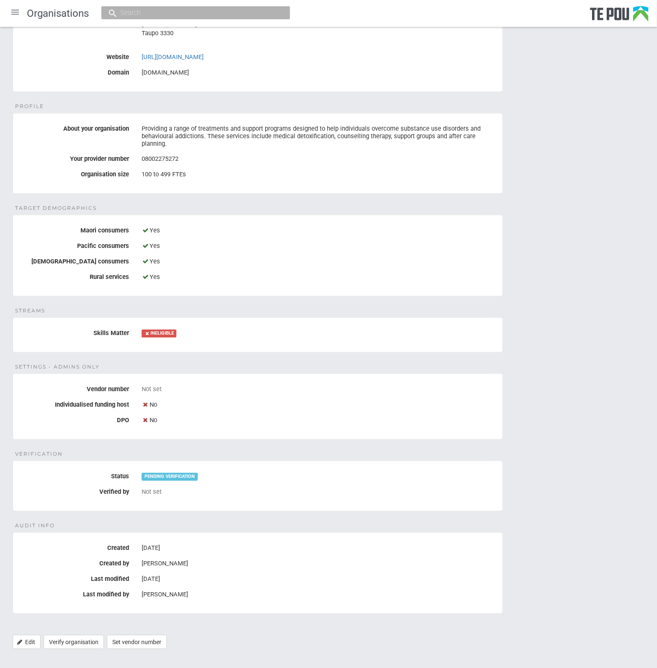
scroll to position [196, 0]
click at [450, 571] on div "[DATE]" at bounding box center [319, 578] width 354 height 14
click at [185, 571] on div "[DATE]" at bounding box center [319, 578] width 354 height 14
click at [215, 571] on div "[DATE]" at bounding box center [319, 578] width 354 height 14
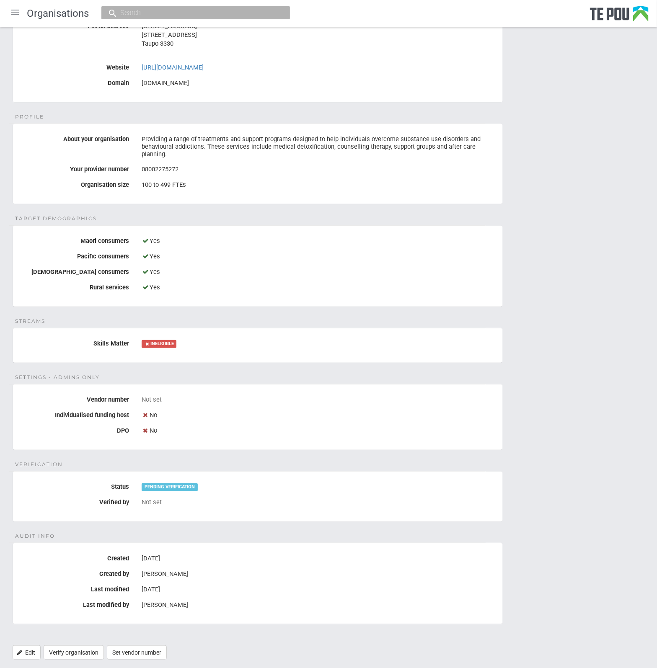
scroll to position [0, 0]
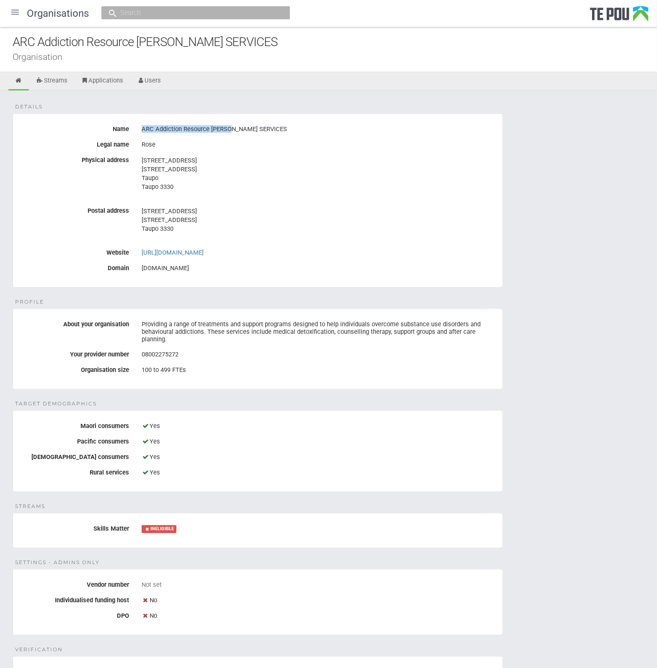
drag, startPoint x: 142, startPoint y: 128, endPoint x: 227, endPoint y: 126, distance: 84.7
click at [227, 126] on div "ARC Addiction Resource [PERSON_NAME] SERVICES" at bounding box center [319, 129] width 354 height 14
copy div "ARC Addiction Resource Centre"
click at [556, 442] on div "Details Name ARC Addiction Resource [PERSON_NAME] SERVICES Legal name Rose Phys…" at bounding box center [328, 471] width 657 height 763
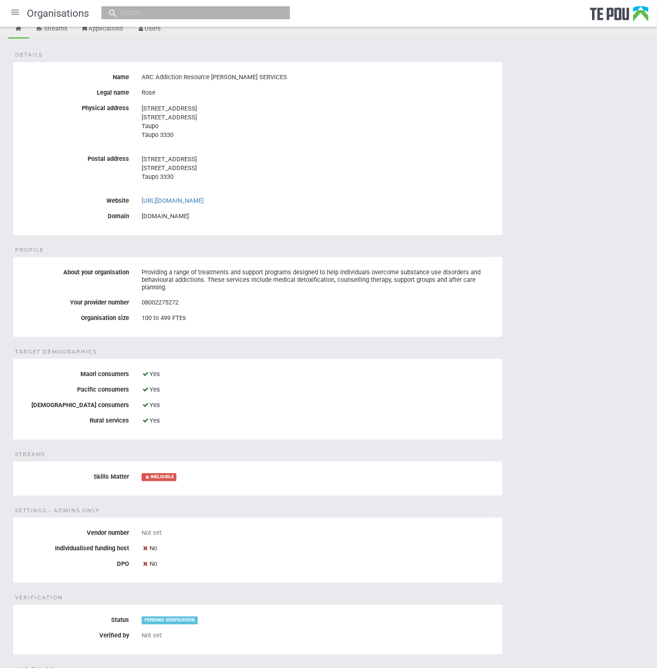
click at [556, 442] on div "Details Name ARC Addiction Resource [PERSON_NAME] SERVICES Legal name Rose Phys…" at bounding box center [328, 420] width 657 height 763
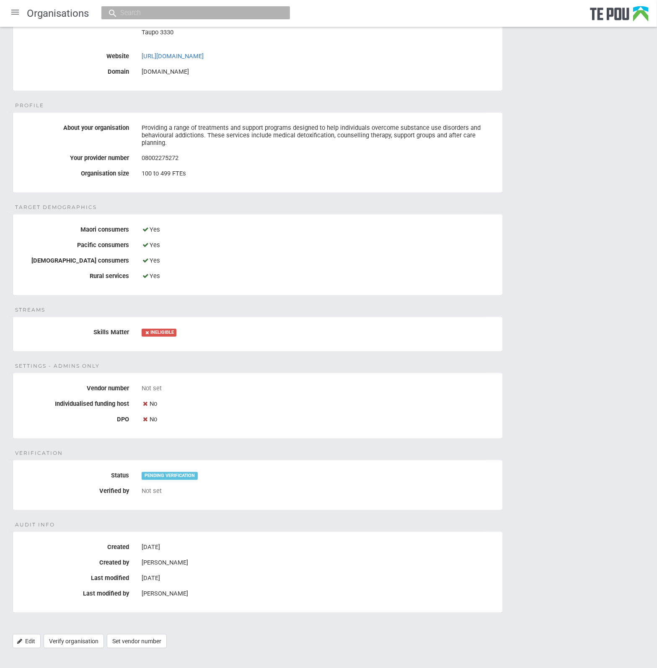
scroll to position [0, 0]
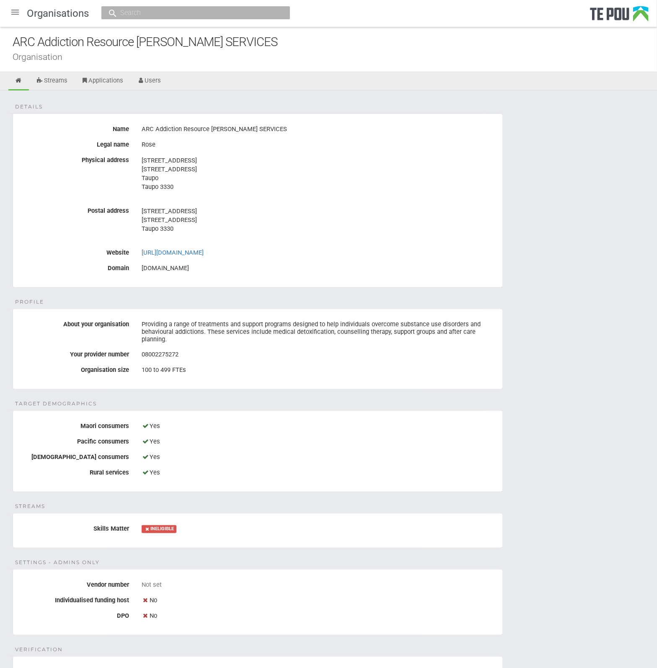
click at [610, 346] on div "Details Name ARC Addiction Resource [PERSON_NAME] SERVICES Legal name Rose Phys…" at bounding box center [328, 471] width 657 height 763
